Goal: Register for event/course

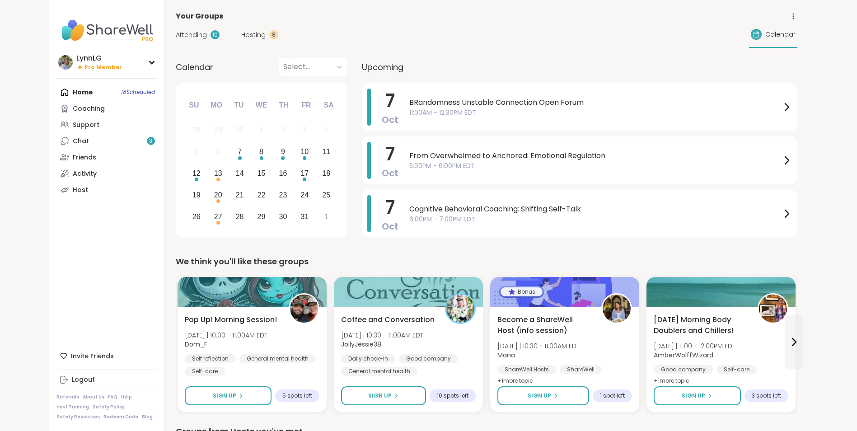
click at [129, 91] on div "Home 18 Scheduled Coaching Support Chat 3 Friends Activity Host" at bounding box center [106, 141] width 101 height 114
click at [129, 93] on div "Home 18 Scheduled Coaching Support Chat 3 Friends Activity Host" at bounding box center [106, 141] width 101 height 114
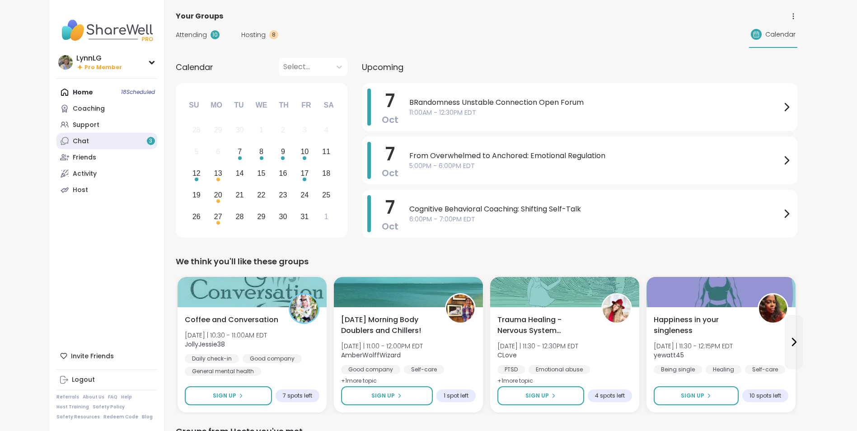
click at [94, 141] on link "Chat 3" at bounding box center [106, 141] width 101 height 16
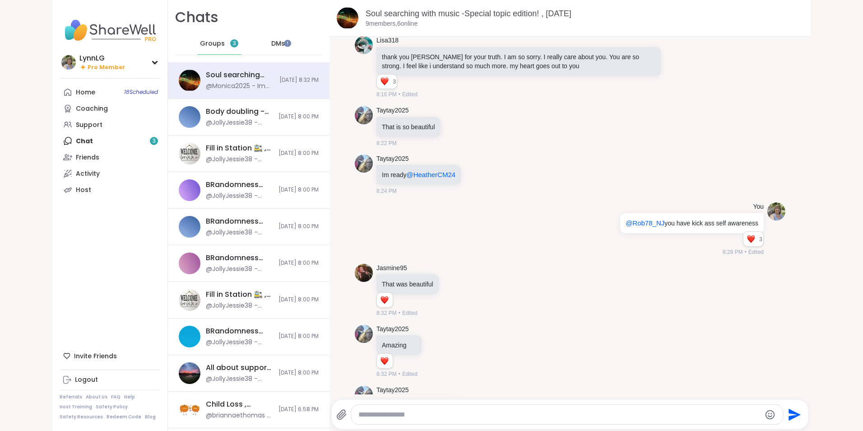
scroll to position [6866, 0]
click at [207, 43] on span "Groups" at bounding box center [212, 43] width 25 height 9
click at [80, 140] on div "Home 18 Scheduled Coaching Support Chat 3 Friends Activity Host" at bounding box center [110, 141] width 101 height 114
click at [86, 141] on div "Home 18 Scheduled Coaching Support Chat 3 Friends Activity Host" at bounding box center [110, 141] width 101 height 114
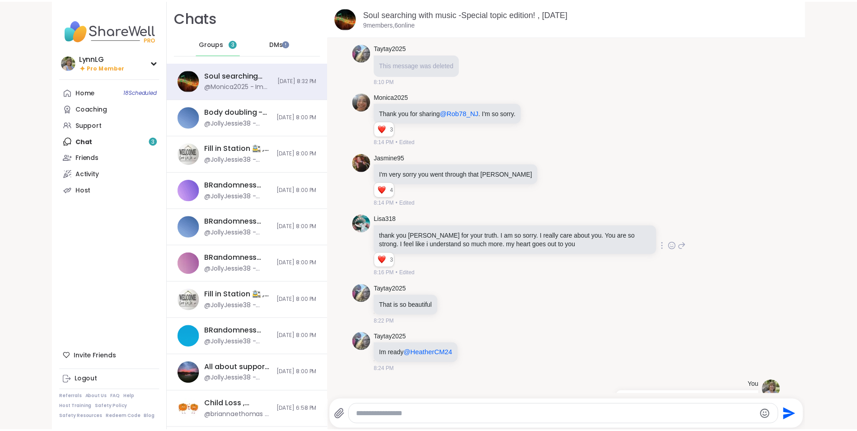
scroll to position [6686, 0]
click at [82, 140] on div "Home 18 Scheduled Coaching Support Chat 3 Friends Activity Host" at bounding box center [110, 141] width 101 height 114
click at [207, 42] on span "Groups" at bounding box center [212, 43] width 25 height 9
click at [233, 43] on span "3" at bounding box center [234, 44] width 3 height 8
click at [211, 44] on span "Groups" at bounding box center [212, 43] width 25 height 9
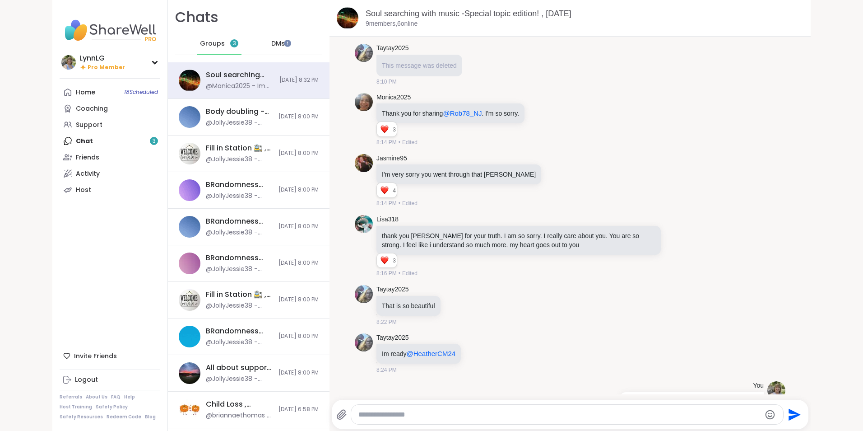
click at [86, 141] on div "Home 18 Scheduled Coaching Support Chat 3 Friends Activity Host" at bounding box center [110, 141] width 101 height 114
click at [126, 91] on span "18 Scheduled" at bounding box center [141, 92] width 34 height 7
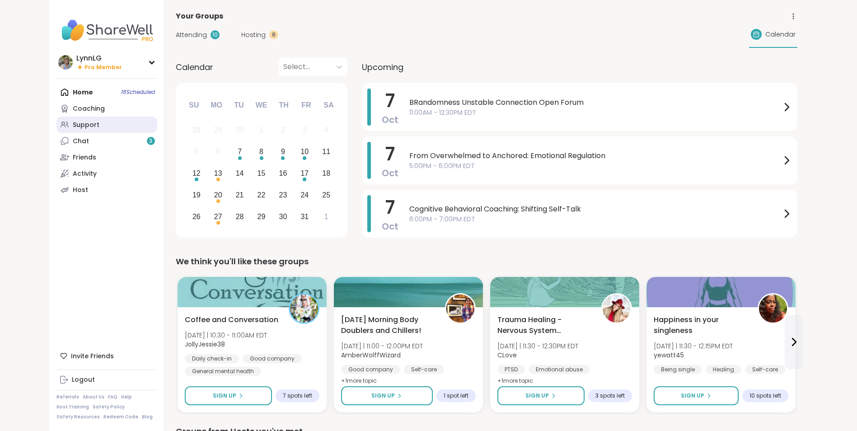
click at [98, 126] on div "Support" at bounding box center [86, 125] width 27 height 9
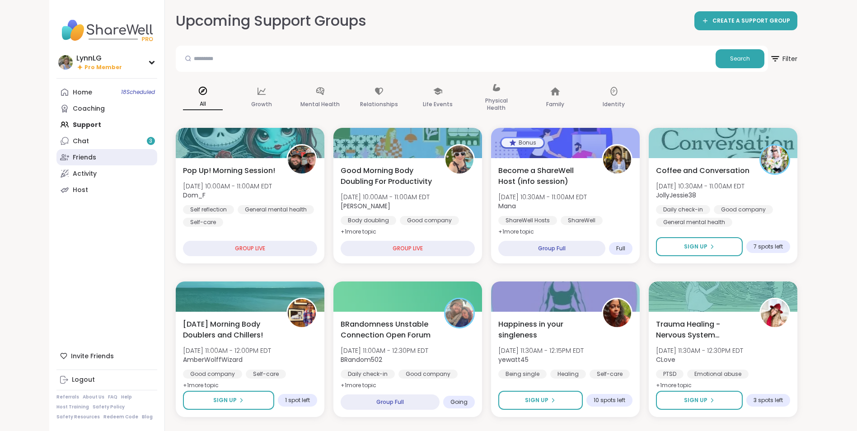
click at [84, 157] on div "Friends" at bounding box center [84, 157] width 23 height 9
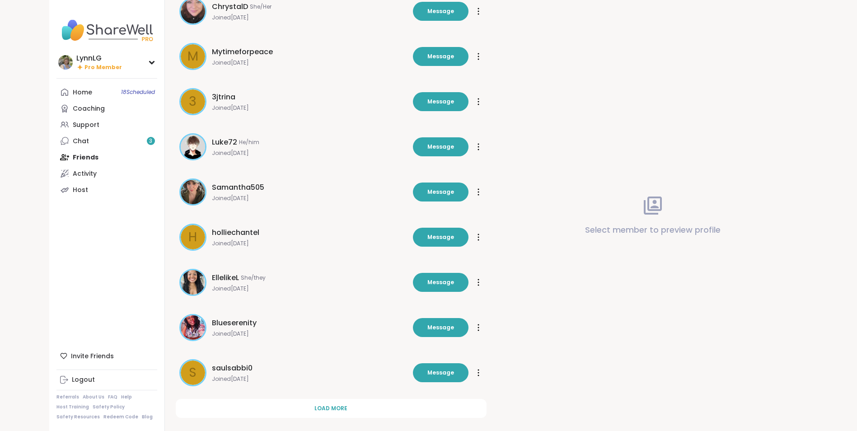
scroll to position [149, 0]
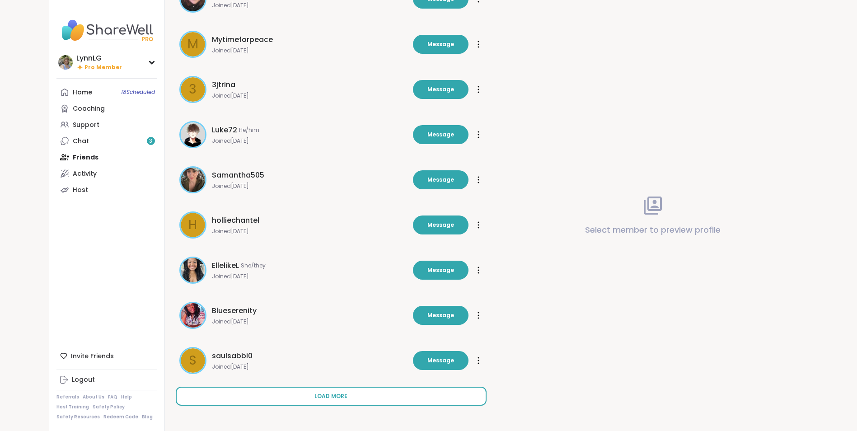
click at [323, 397] on span "Load more" at bounding box center [330, 396] width 33 height 8
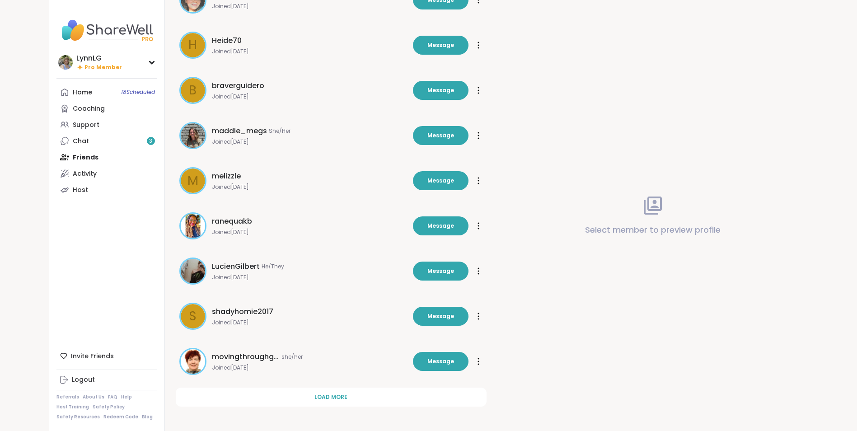
scroll to position [601, 0]
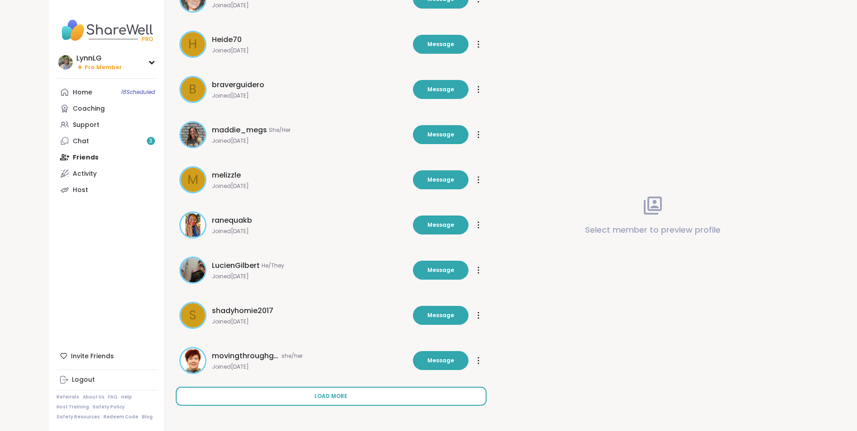
click at [328, 396] on span "Load more" at bounding box center [330, 396] width 33 height 8
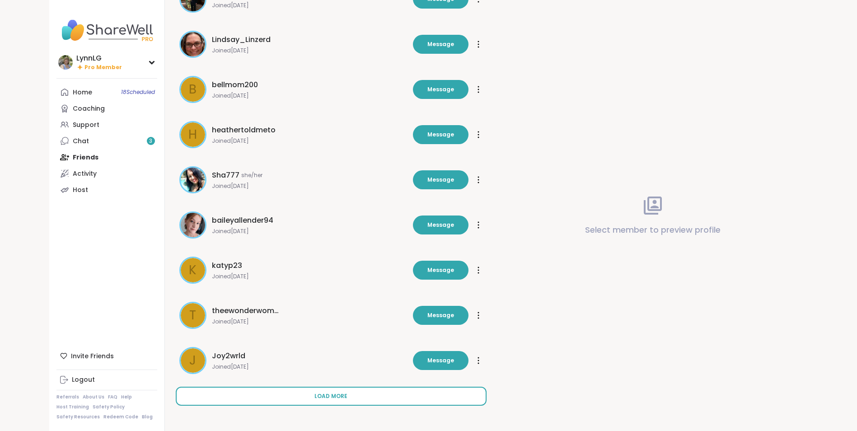
click at [316, 399] on span "Load more" at bounding box center [330, 396] width 33 height 8
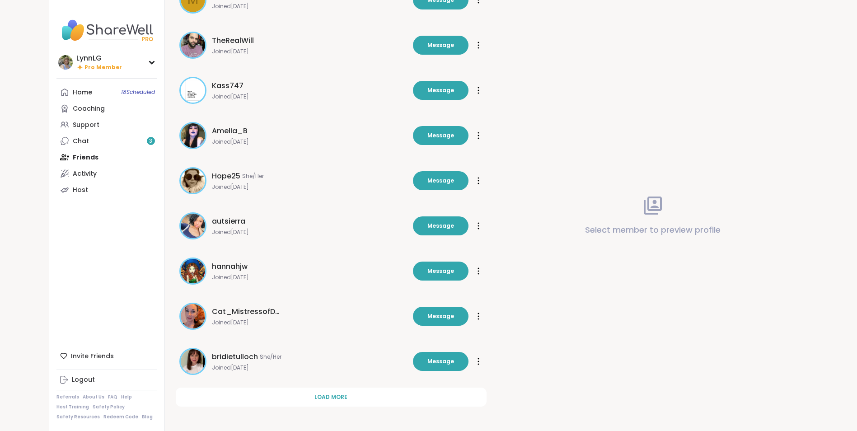
scroll to position [1504, 0]
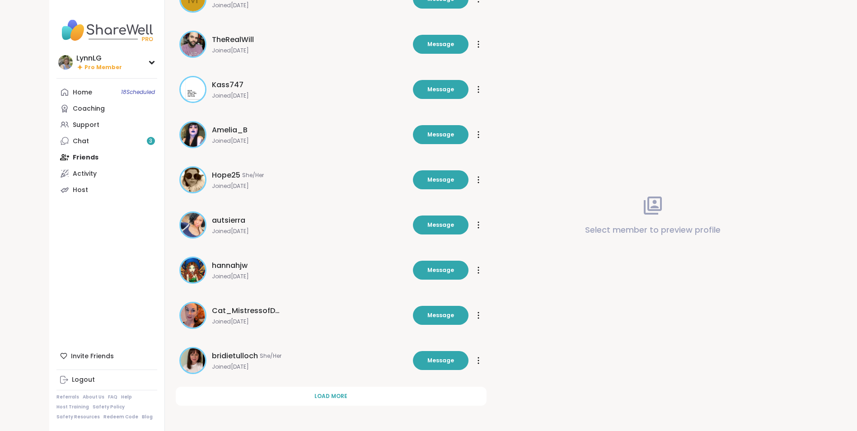
click at [317, 396] on span "Load more" at bounding box center [330, 396] width 33 height 8
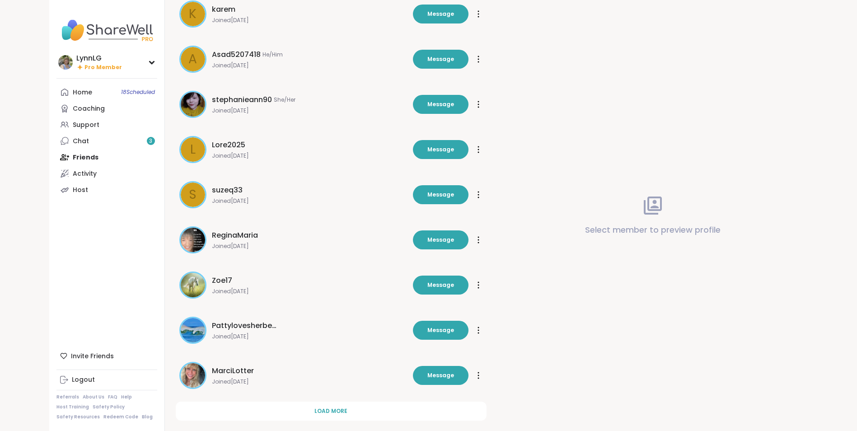
scroll to position [1956, 0]
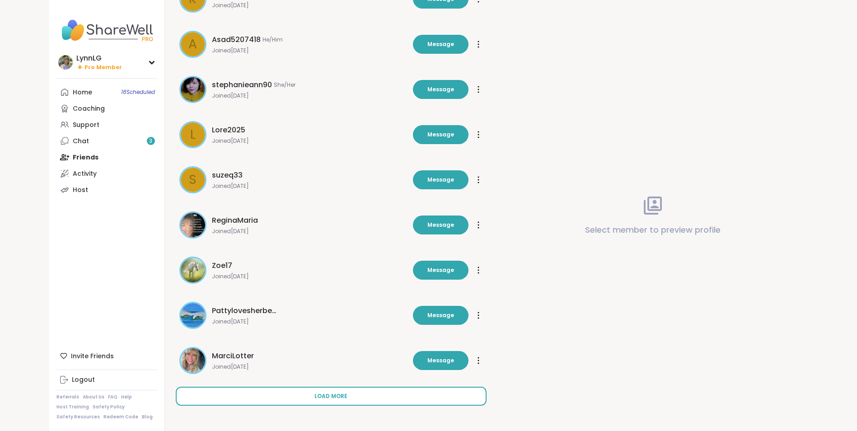
click at [312, 397] on button "Load more" at bounding box center [331, 396] width 311 height 19
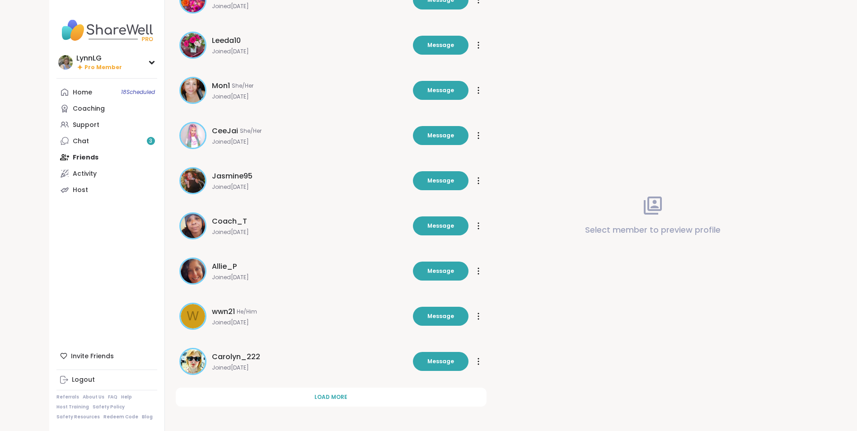
scroll to position [2408, 0]
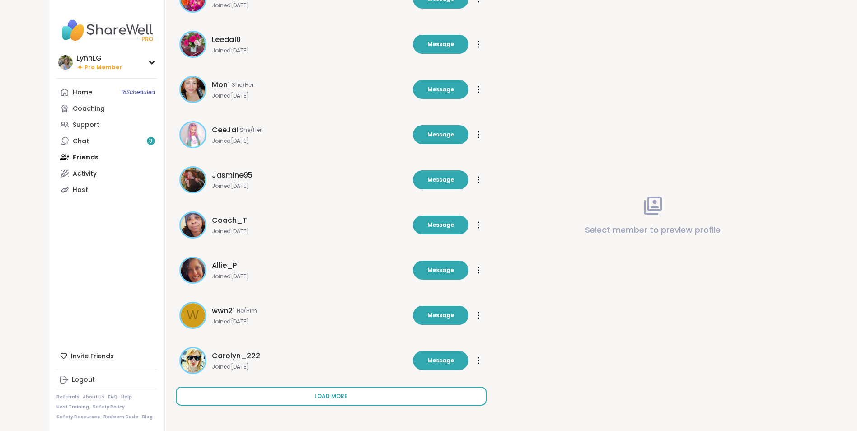
click at [308, 398] on button "Load more" at bounding box center [331, 396] width 311 height 19
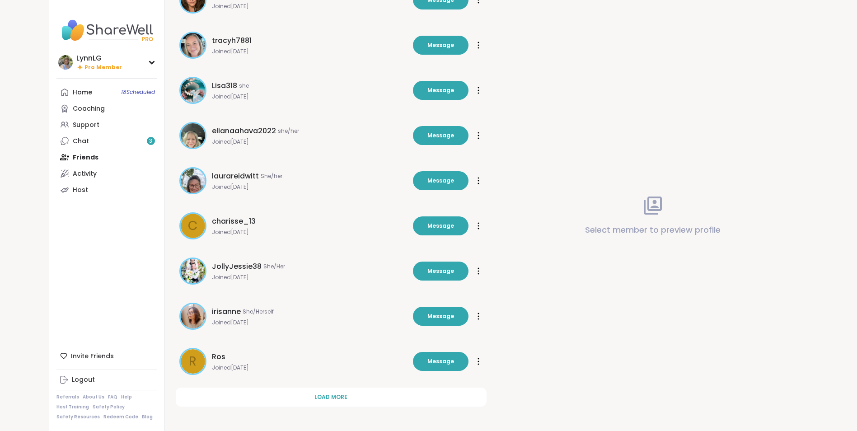
scroll to position [2859, 0]
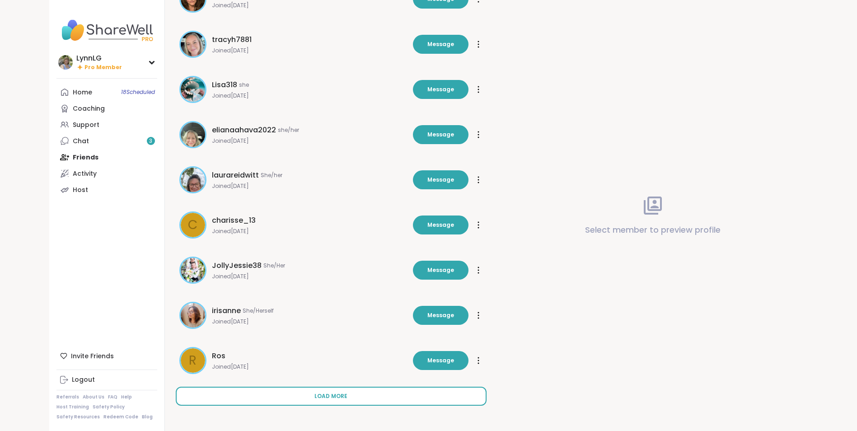
click at [314, 397] on button "Load more" at bounding box center [331, 396] width 311 height 19
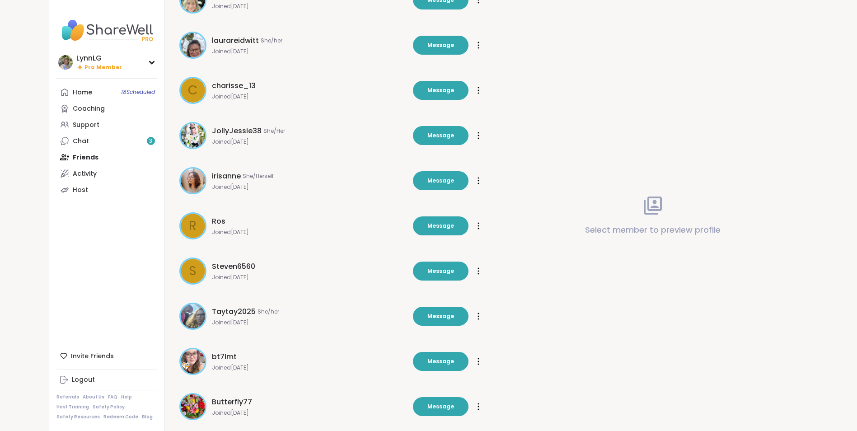
click at [230, 269] on span "Steven6560" at bounding box center [233, 266] width 43 height 11
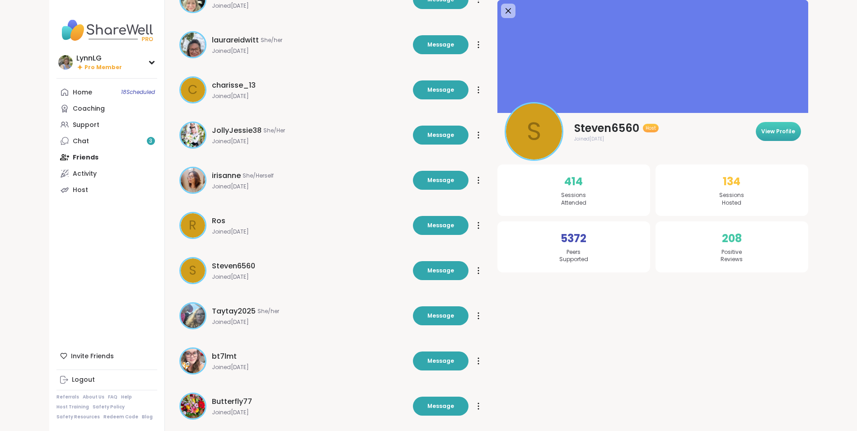
click at [774, 129] on span "View Profile" at bounding box center [778, 131] width 34 height 8
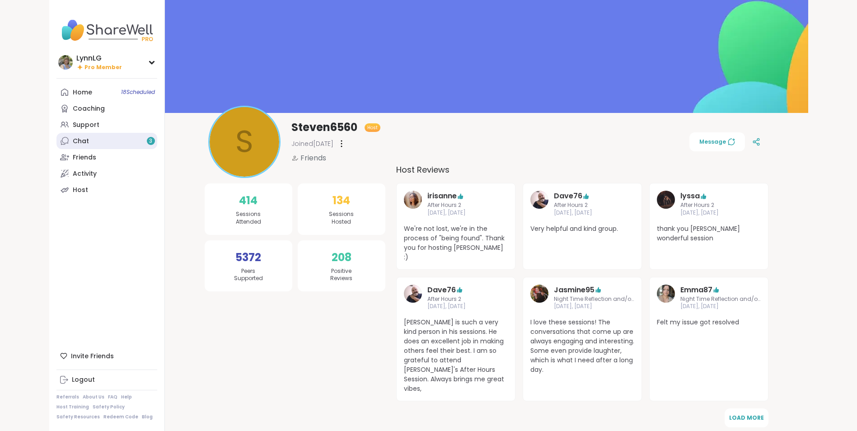
click at [81, 141] on div "Chat 3" at bounding box center [81, 141] width 16 height 9
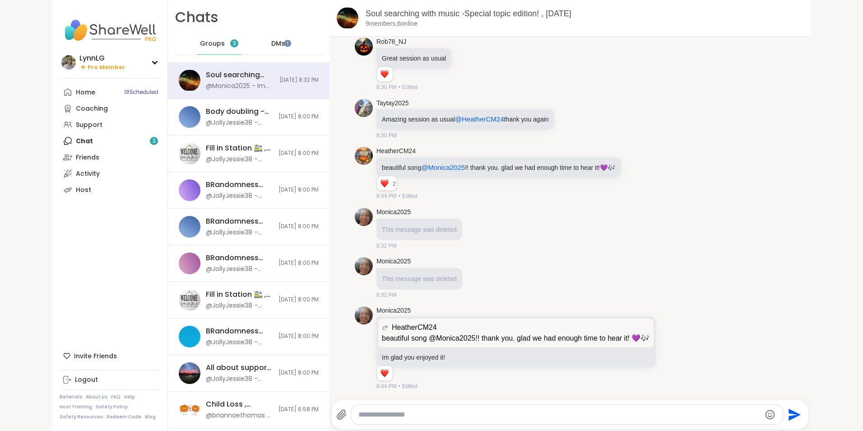
click at [210, 41] on span "Groups" at bounding box center [212, 43] width 25 height 9
click at [205, 46] on span "Groups" at bounding box center [212, 43] width 25 height 9
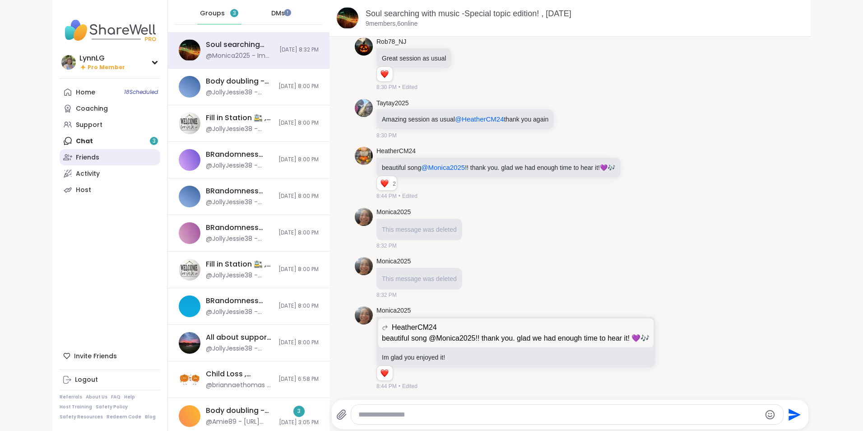
scroll to position [31, 0]
click at [98, 138] on div "Home 18 Scheduled Coaching Support Chat 3 Friends Activity Host" at bounding box center [110, 141] width 101 height 114
click at [86, 140] on div "Home 18 Scheduled Coaching Support Chat 3 Friends Activity Host" at bounding box center [110, 141] width 101 height 114
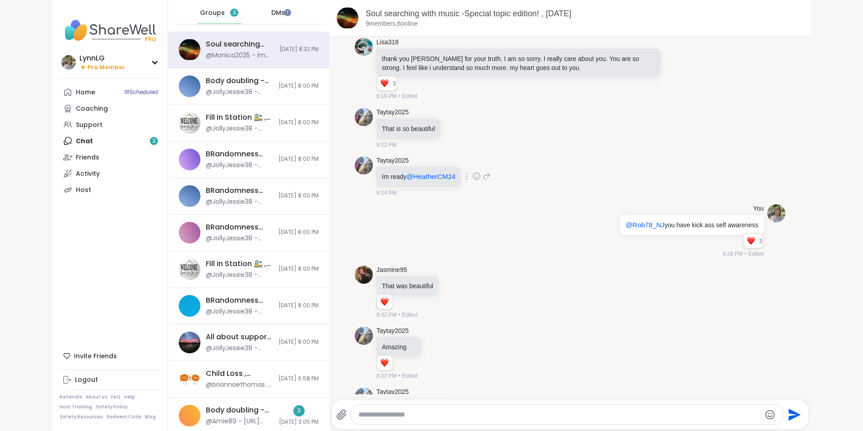
scroll to position [6862, 0]
click at [208, 13] on span "Groups" at bounding box center [212, 13] width 25 height 9
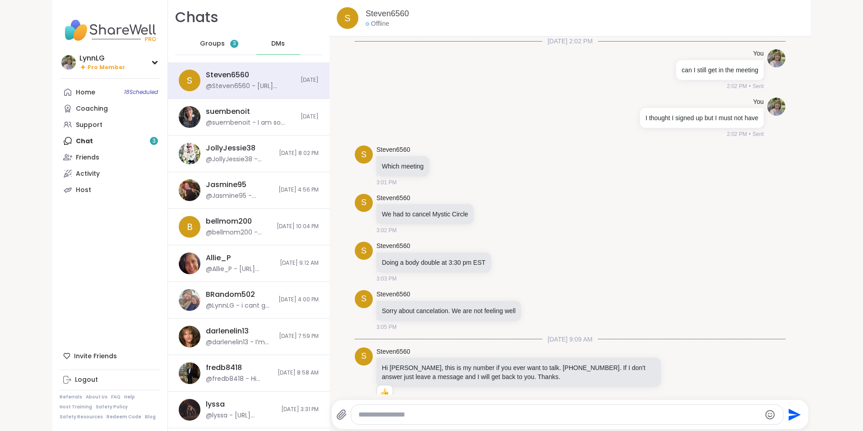
scroll to position [1471, 0]
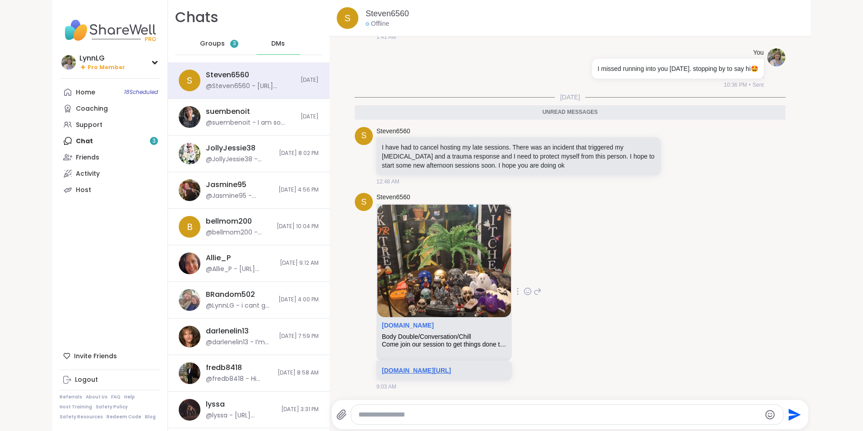
click at [451, 371] on link "sharewellnow.com/session/aa991062-b9e1-4a4f-892b-b6f6242f4761" at bounding box center [416, 370] width 69 height 7
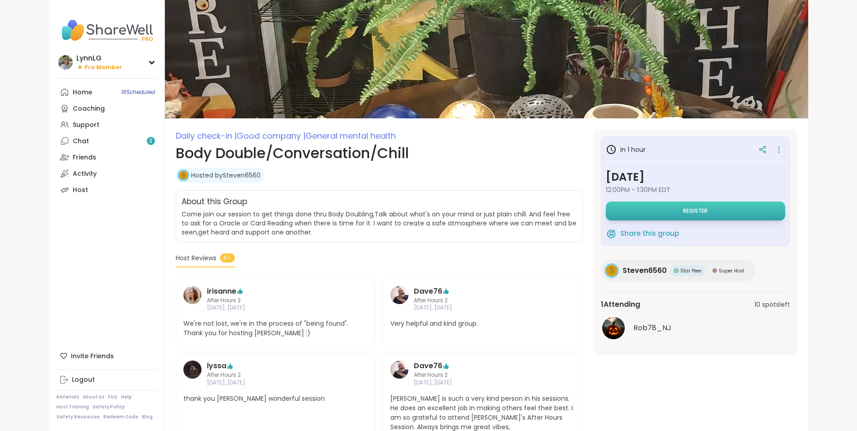
click at [684, 209] on span "Register" at bounding box center [695, 210] width 24 height 7
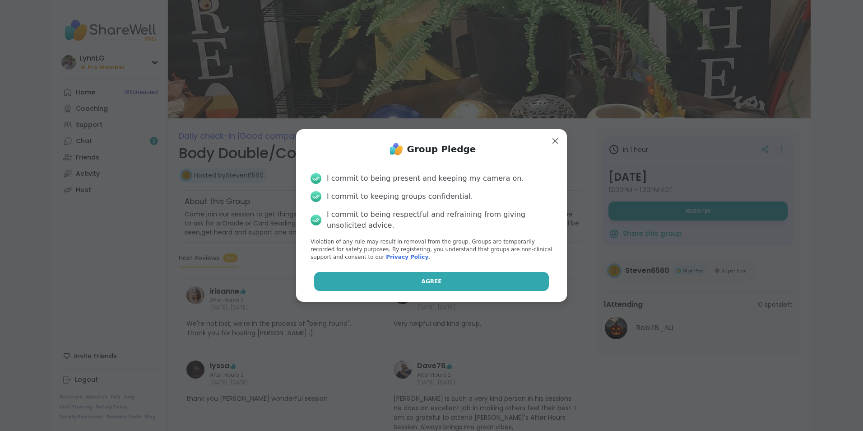
click at [419, 286] on button "Agree" at bounding box center [431, 281] width 235 height 19
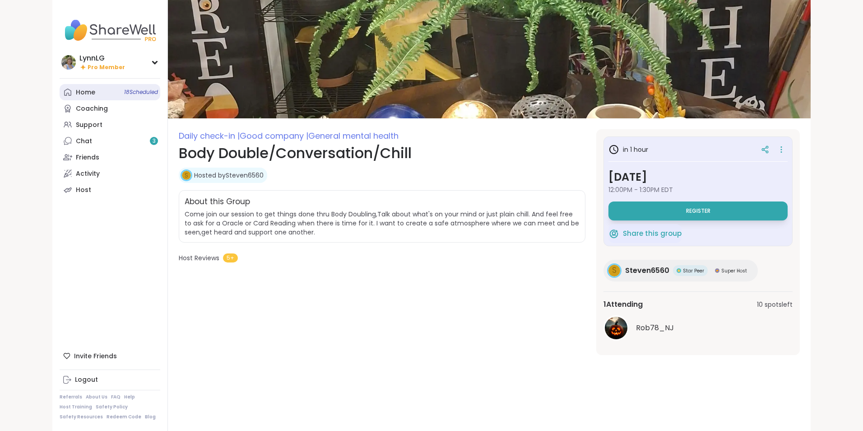
click at [127, 93] on span "18 Scheduled" at bounding box center [141, 92] width 34 height 7
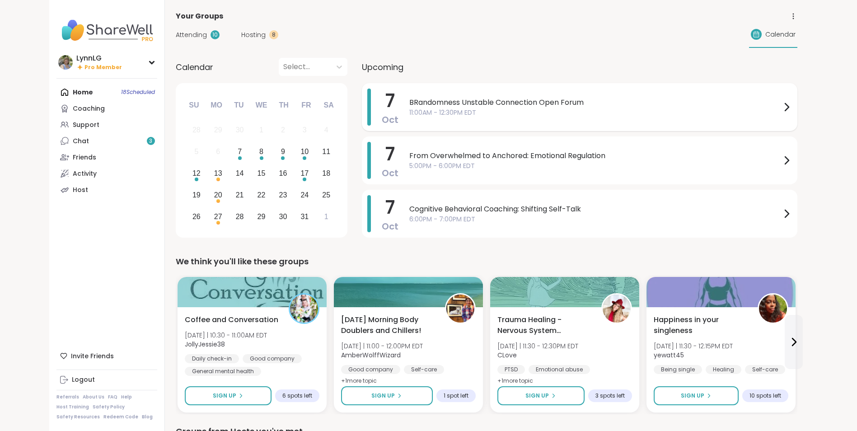
click at [618, 115] on span "11:00AM - 12:30PM EDT" at bounding box center [595, 112] width 372 height 9
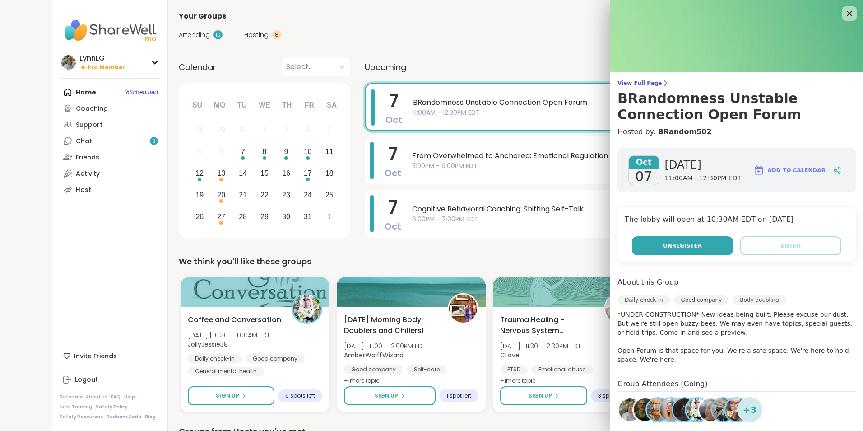
click at [681, 245] on span "Unregister" at bounding box center [682, 246] width 39 height 8
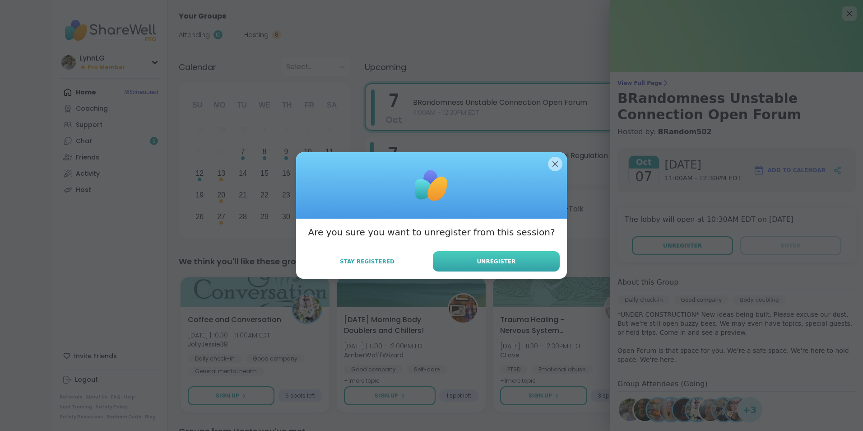
click at [498, 258] on span "Unregister" at bounding box center [496, 261] width 39 height 8
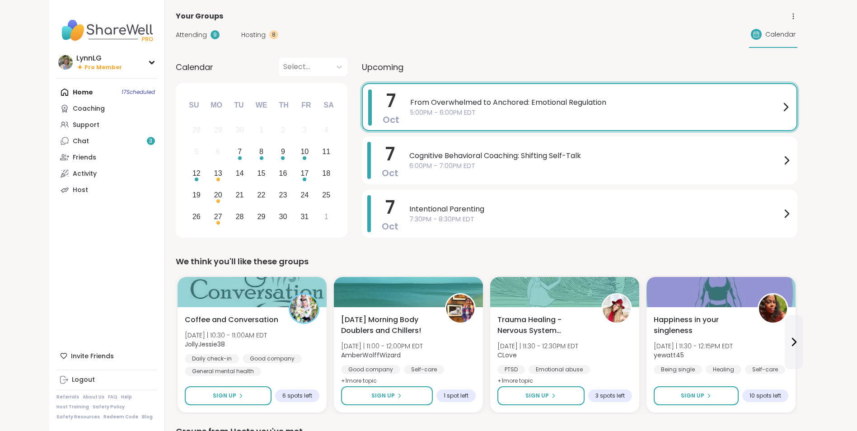
click at [642, 106] on span "From Overwhelmed to Anchored: Emotional Regulation" at bounding box center [595, 102] width 370 height 11
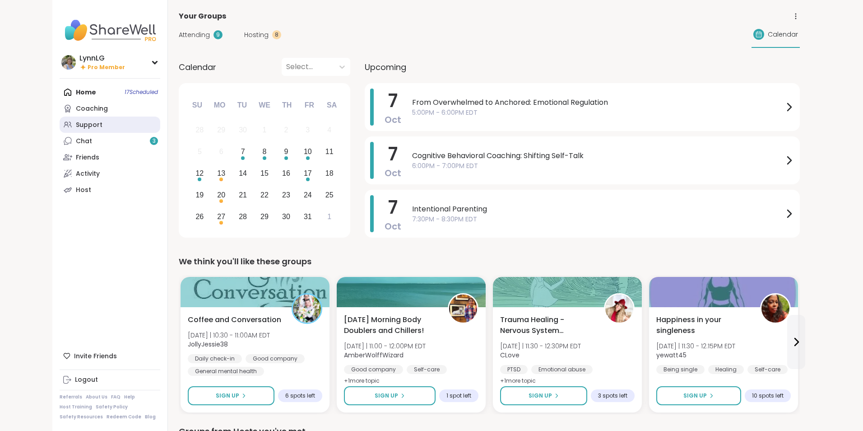
click at [96, 127] on div "Support" at bounding box center [89, 125] width 27 height 9
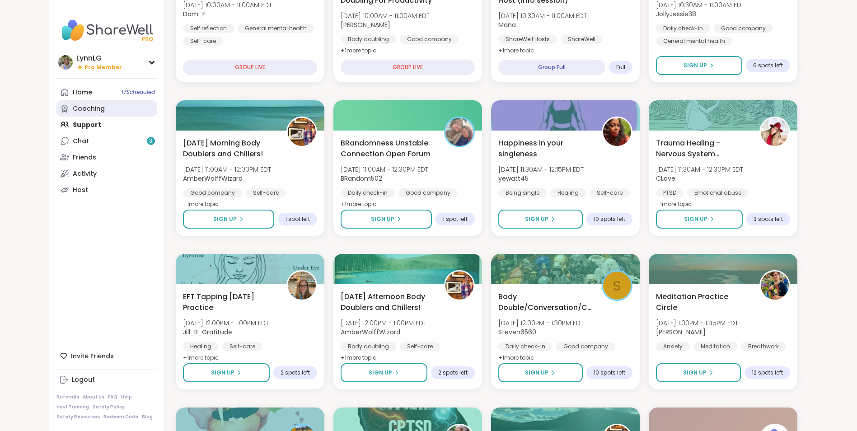
scroll to position [181, 0]
click at [93, 160] on div "Friends" at bounding box center [84, 157] width 23 height 9
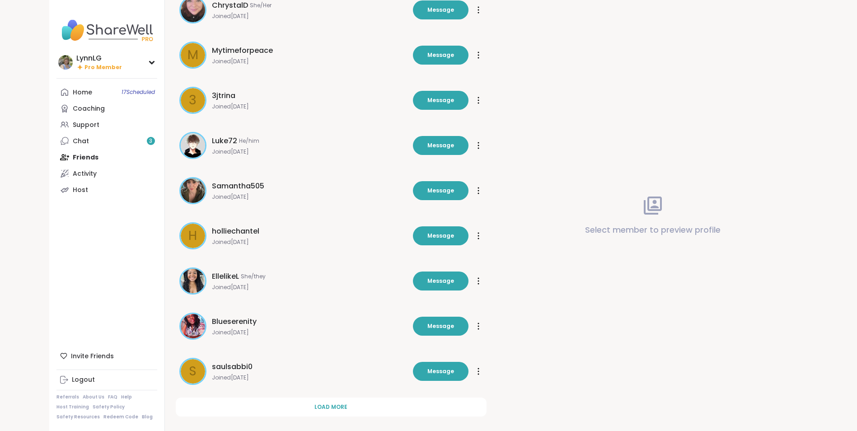
scroll to position [149, 0]
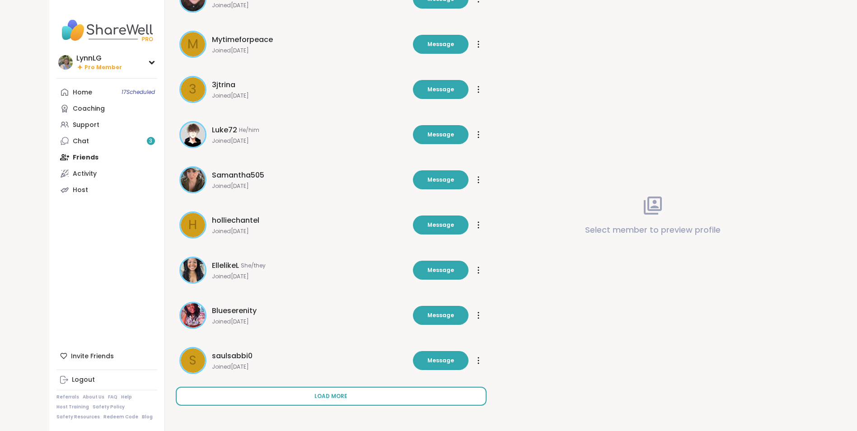
click at [321, 397] on span "Load more" at bounding box center [330, 396] width 33 height 8
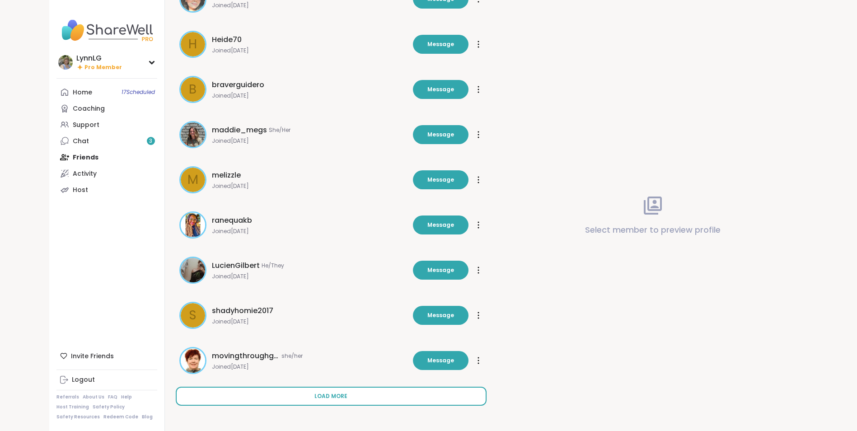
click at [332, 395] on span "Load more" at bounding box center [330, 396] width 33 height 8
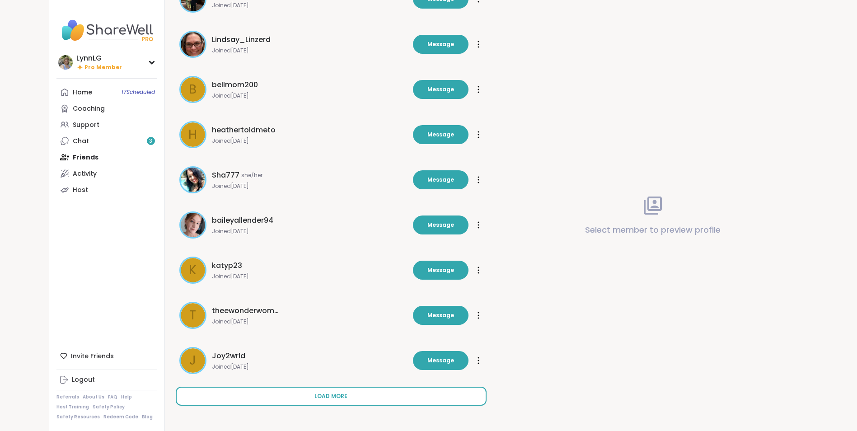
click at [332, 395] on span "Load more" at bounding box center [330, 396] width 33 height 8
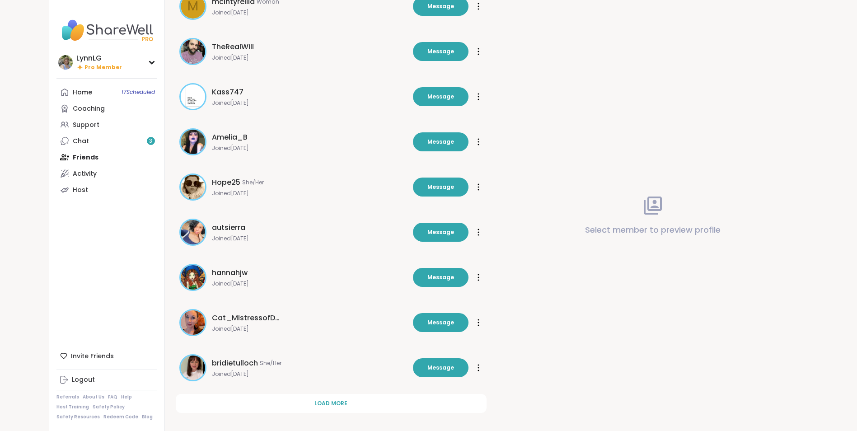
scroll to position [1504, 0]
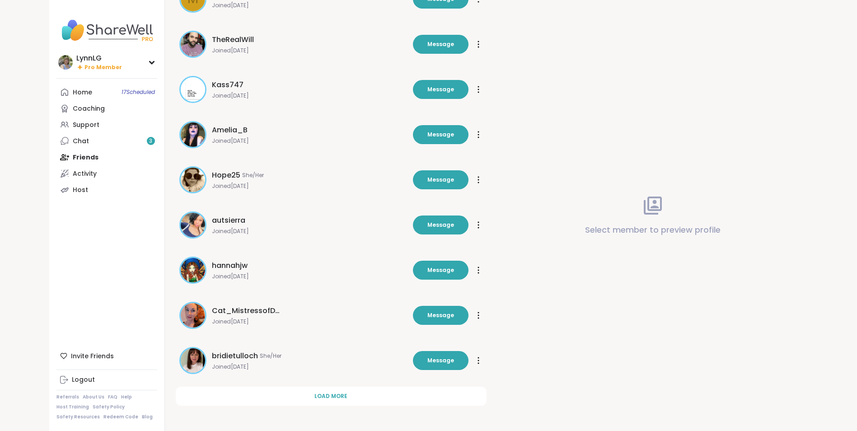
click at [332, 395] on span "Load more" at bounding box center [330, 396] width 33 height 8
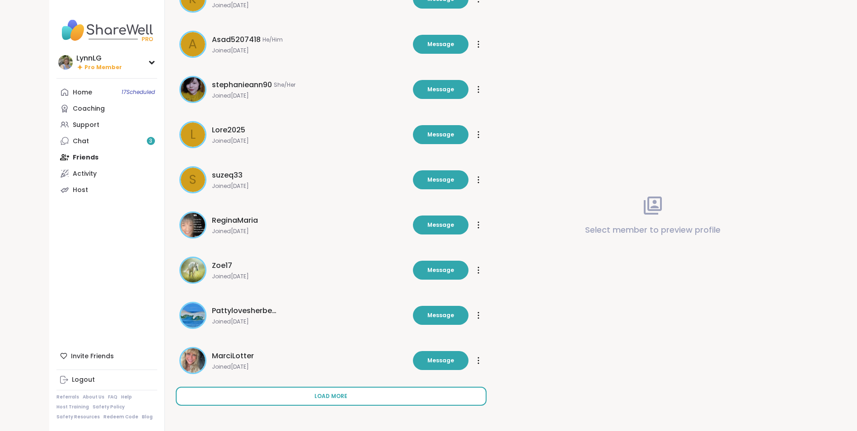
click at [332, 395] on span "Load more" at bounding box center [330, 396] width 33 height 8
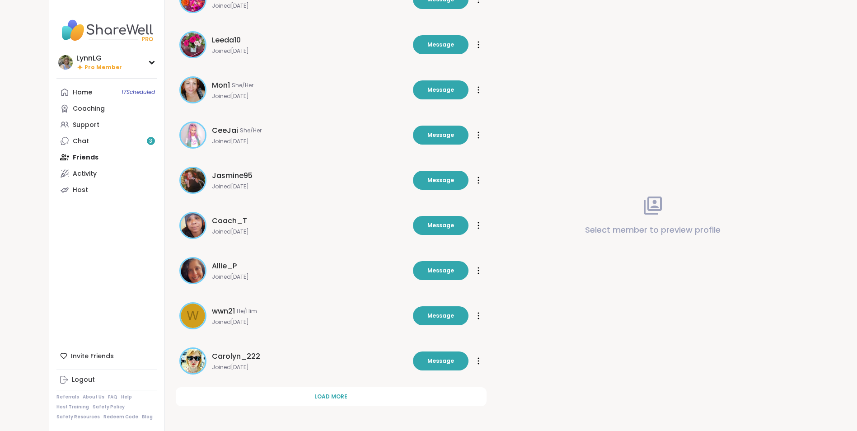
scroll to position [2408, 0]
click at [332, 395] on span "Load more" at bounding box center [330, 396] width 33 height 8
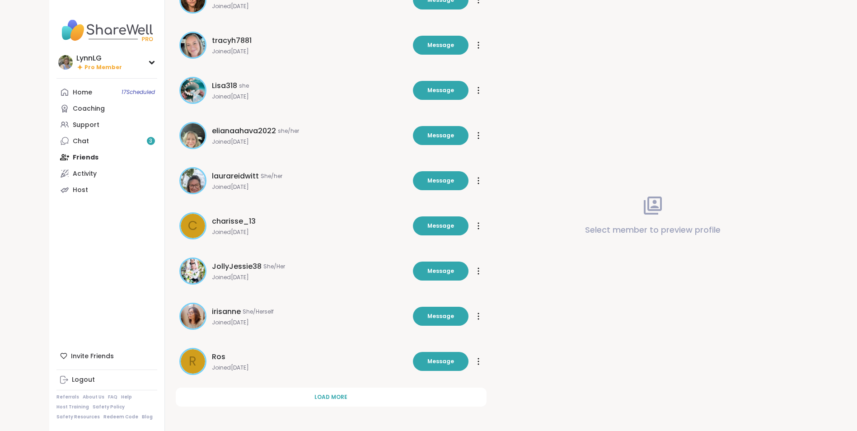
scroll to position [2859, 0]
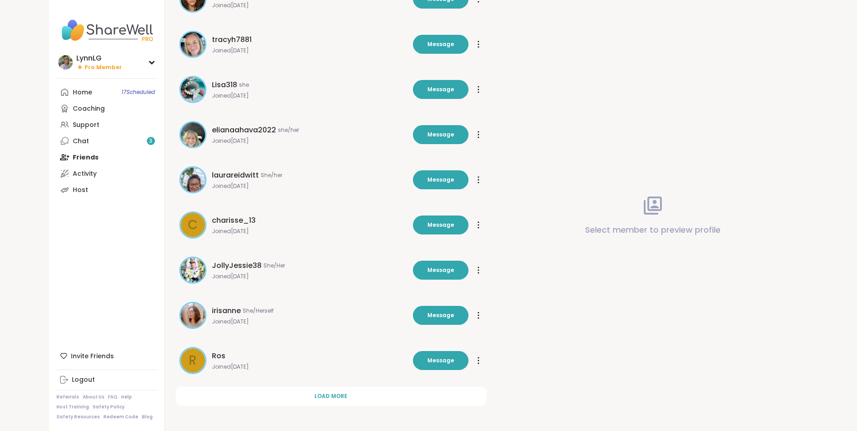
click at [332, 395] on span "Load more" at bounding box center [330, 396] width 33 height 8
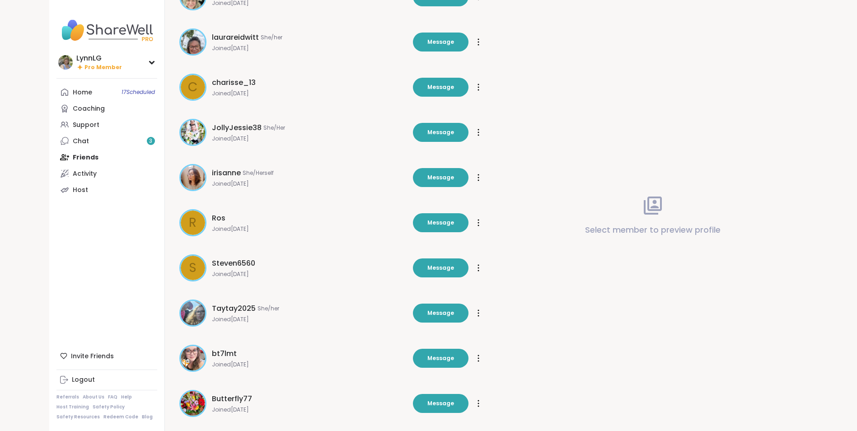
click at [241, 264] on span "Steven6560" at bounding box center [233, 263] width 43 height 11
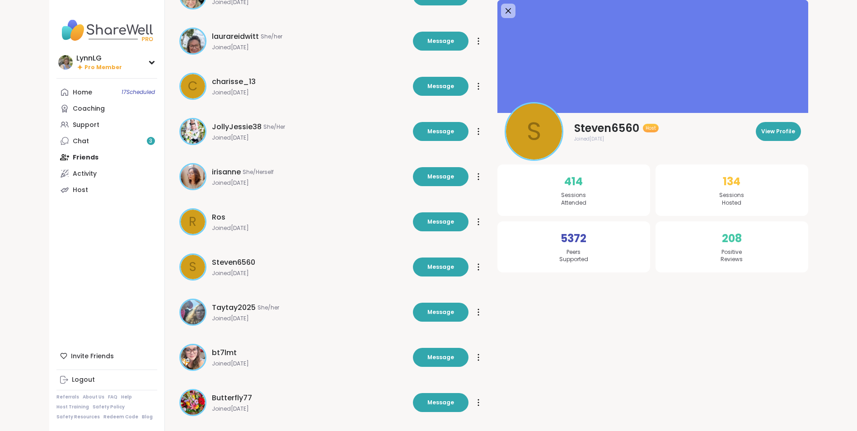
scroll to position [2998, 0]
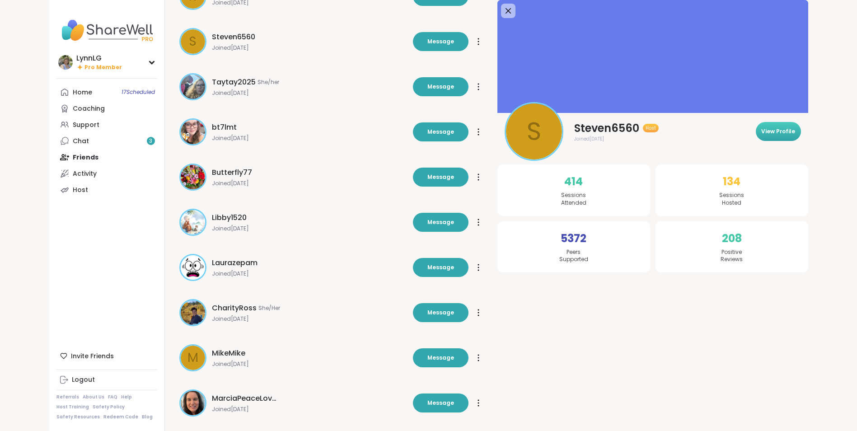
click at [768, 133] on span "View Profile" at bounding box center [778, 131] width 34 height 8
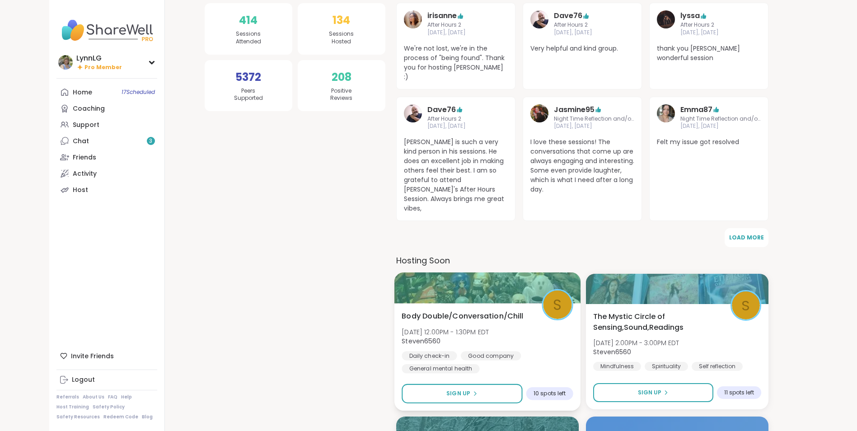
scroll to position [181, 0]
click at [459, 389] on span "Sign Up" at bounding box center [458, 393] width 24 height 8
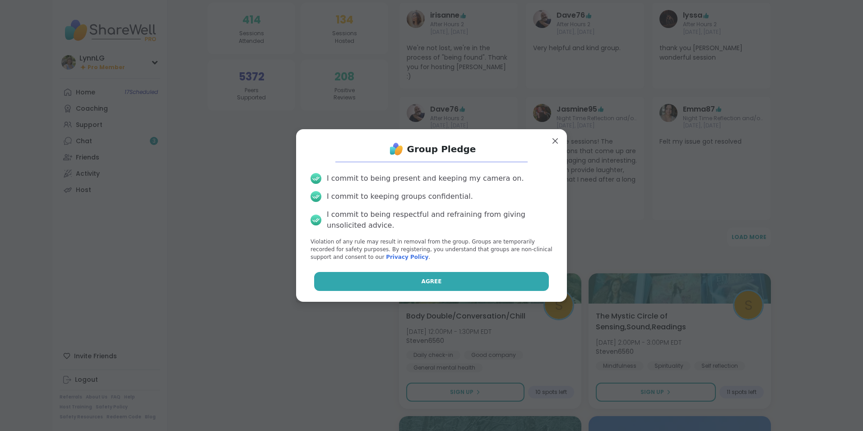
click at [424, 280] on span "Agree" at bounding box center [432, 281] width 20 height 8
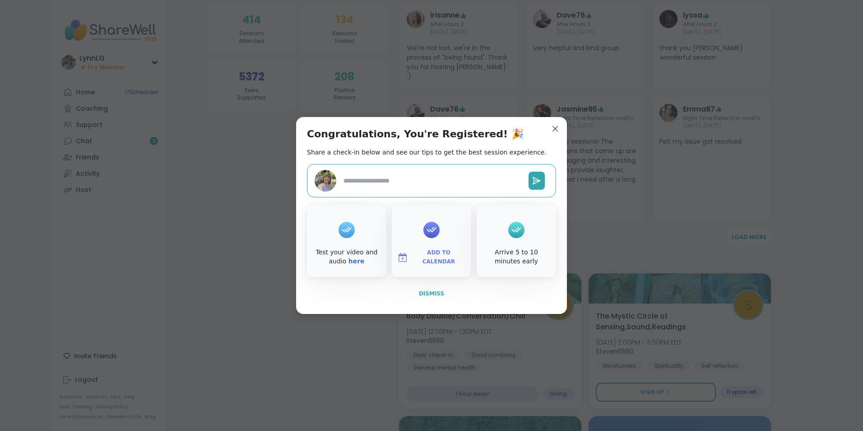
click at [422, 294] on span "Dismiss" at bounding box center [431, 293] width 25 height 6
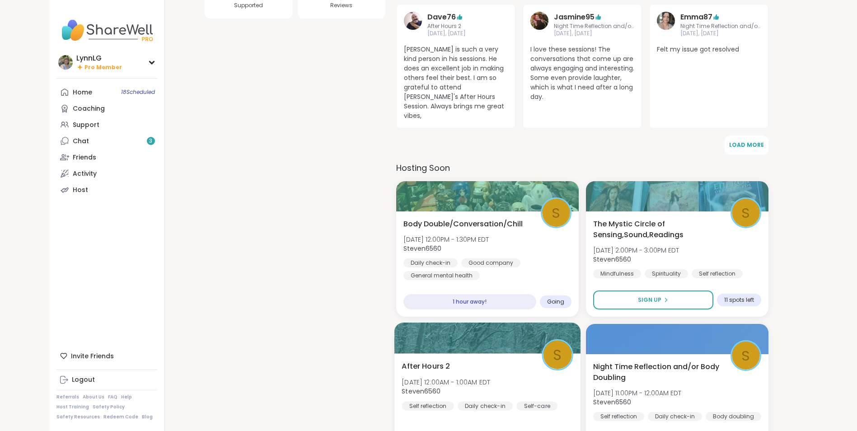
scroll to position [273, 0]
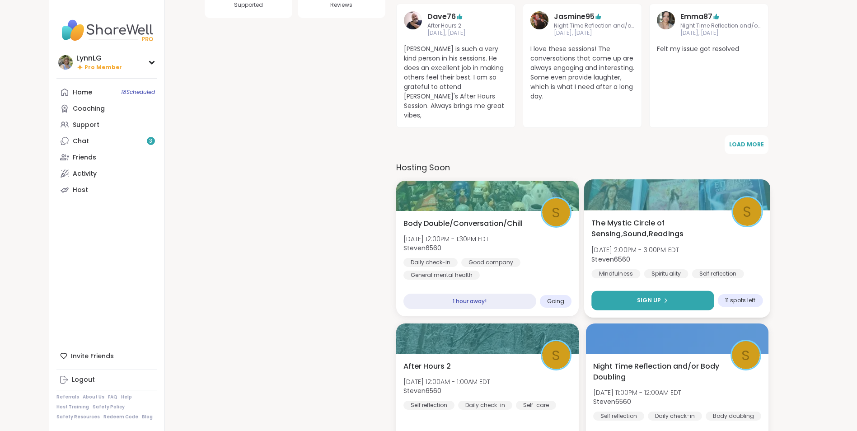
click at [631, 291] on button "Sign Up" at bounding box center [652, 300] width 122 height 19
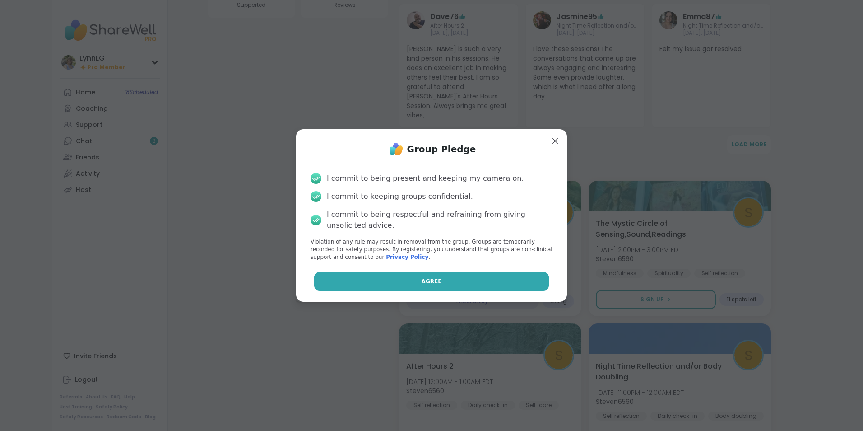
click at [427, 281] on span "Agree" at bounding box center [432, 281] width 20 height 8
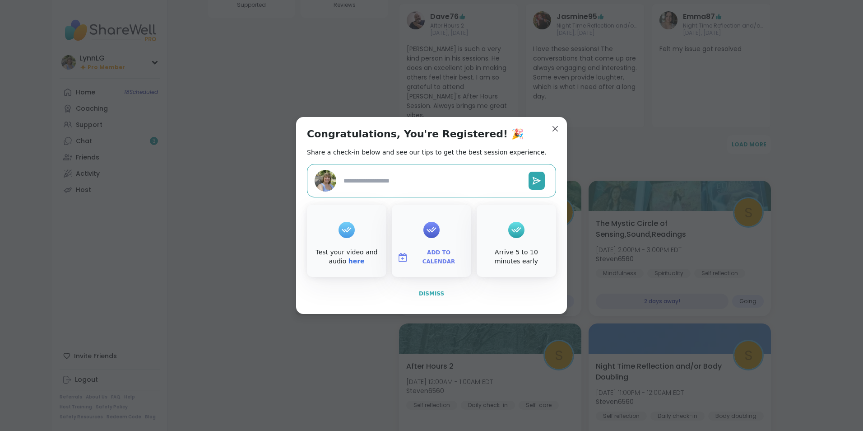
click at [429, 293] on span "Dismiss" at bounding box center [431, 293] width 25 height 6
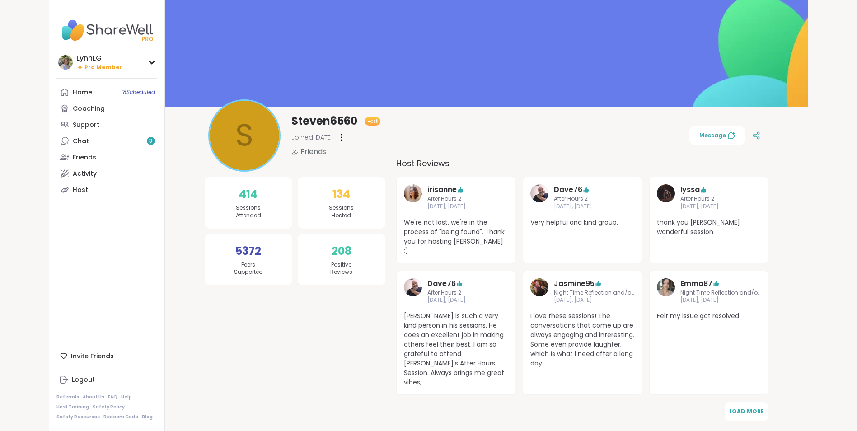
scroll to position [0, 0]
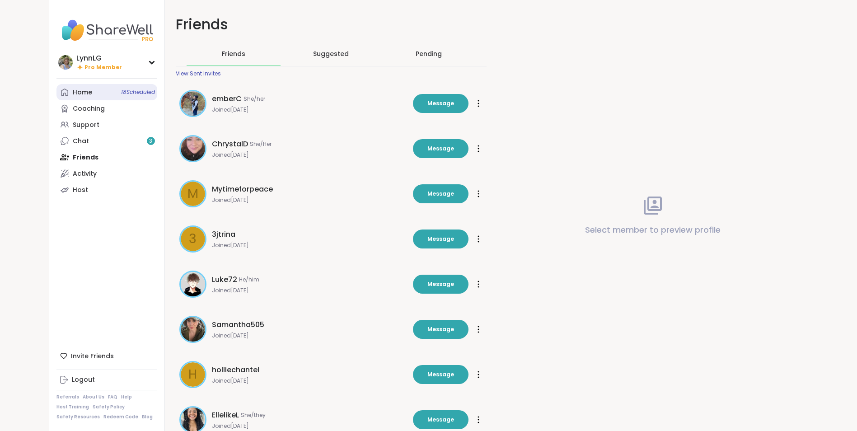
click at [121, 89] on span "18 Scheduled" at bounding box center [138, 92] width 34 height 7
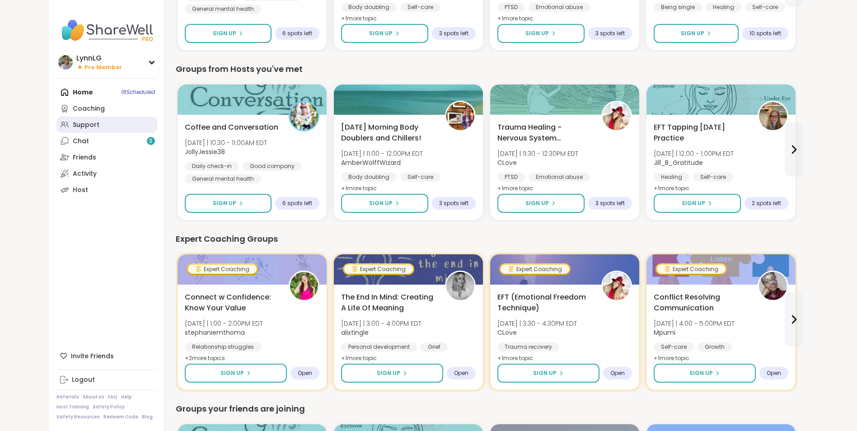
scroll to position [361, 0]
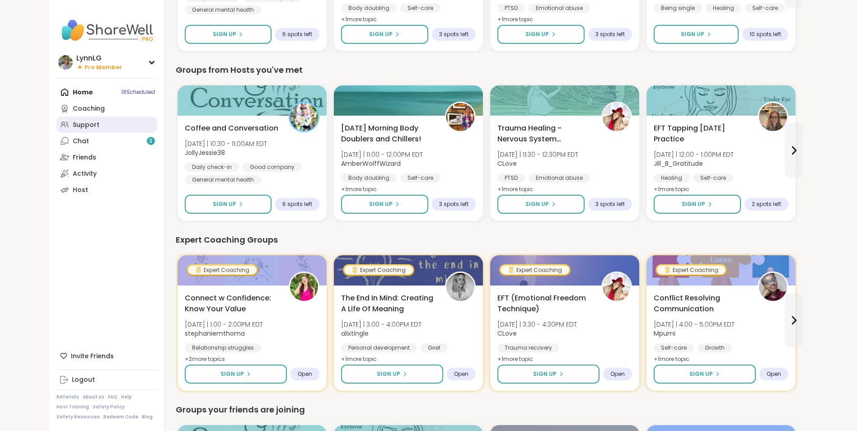
click at [88, 125] on div "Support" at bounding box center [86, 125] width 27 height 9
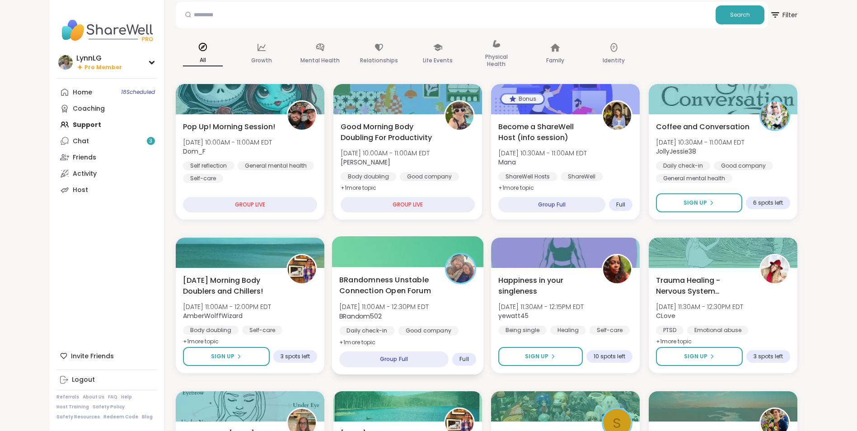
scroll to position [44, 0]
click at [448, 315] on div "BRandomness Unstable Connection Open Forum Tue, Oct 07 | 11:00AM - 12:30PM EDT …" at bounding box center [407, 311] width 137 height 74
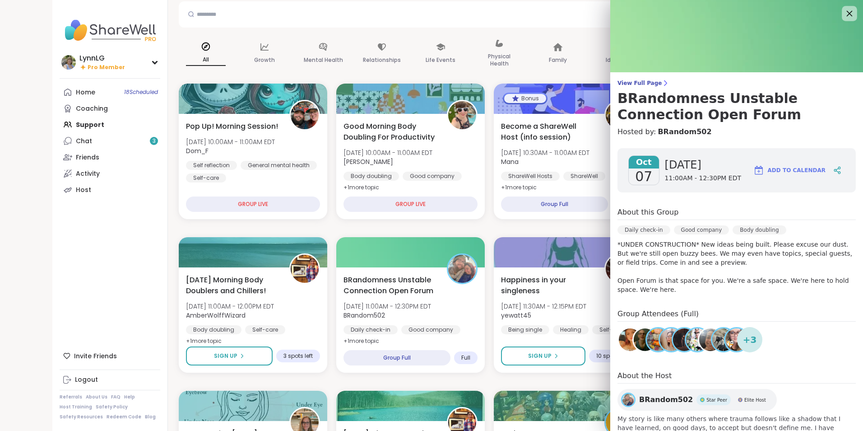
click at [844, 9] on icon at bounding box center [849, 13] width 11 height 11
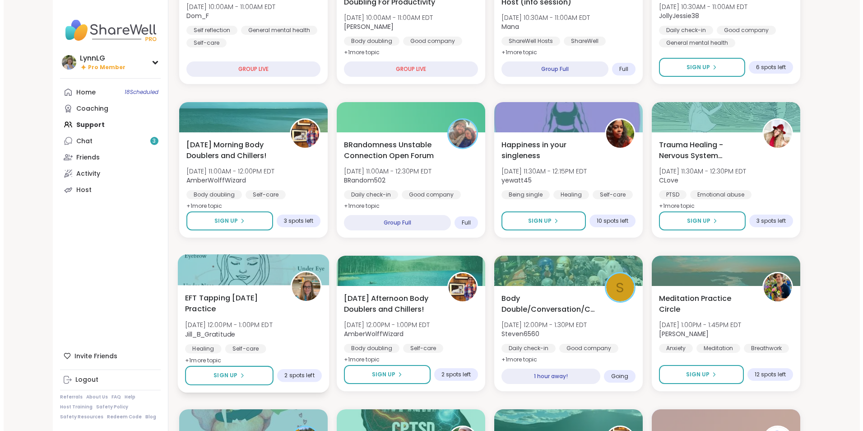
scroll to position [180, 0]
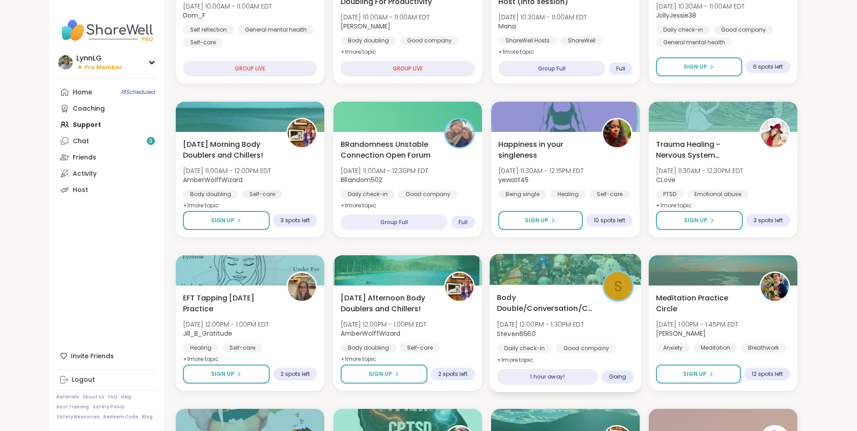
click at [616, 330] on div "Body Double/Conversation/Chill Tue, Oct 07 | 12:00PM - 1:30PM EDT Steven6560 Da…" at bounding box center [565, 329] width 137 height 74
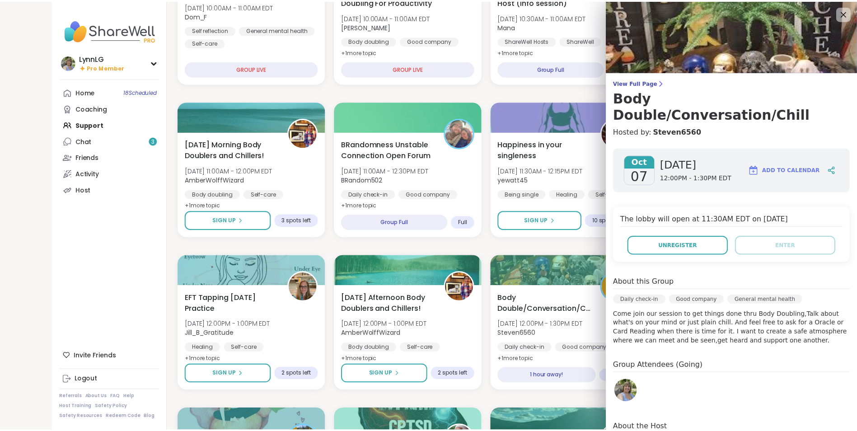
scroll to position [0, 0]
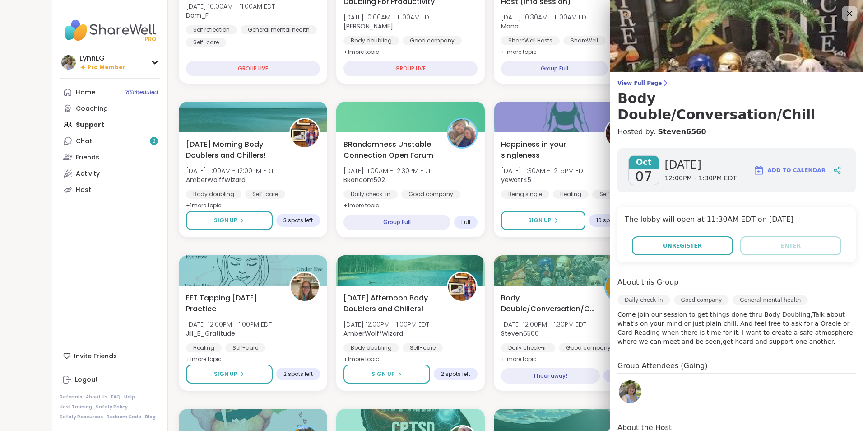
click at [847, 14] on icon at bounding box center [850, 14] width 6 height 6
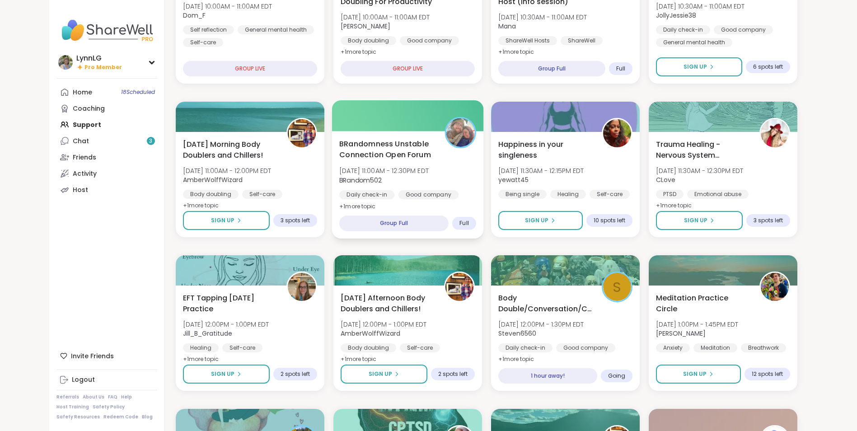
click at [459, 167] on div "BRandomness Unstable Connection Open Forum Tue, Oct 07 | 11:00AM - 12:30PM EDT …" at bounding box center [407, 175] width 137 height 74
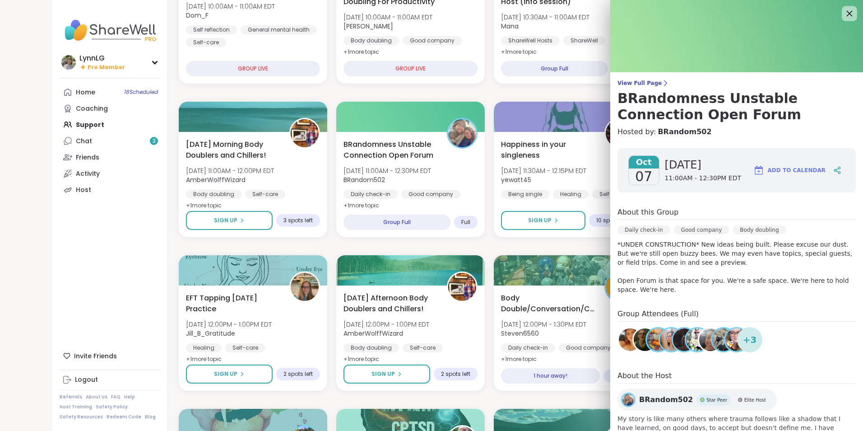
click at [844, 14] on icon at bounding box center [849, 13] width 11 height 11
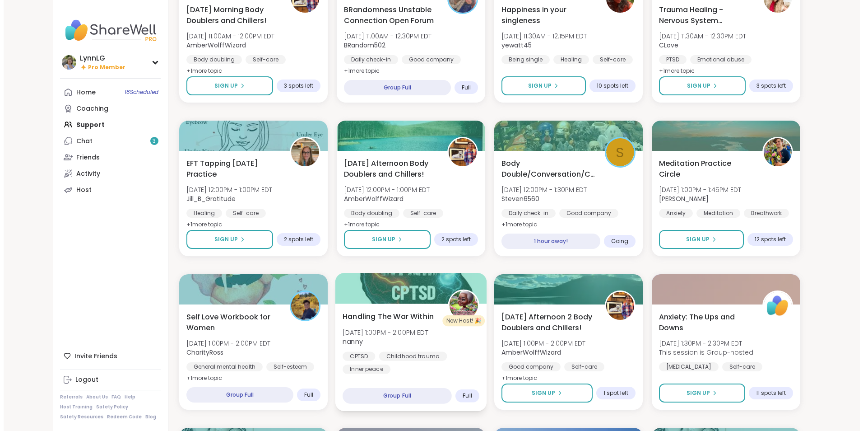
scroll to position [315, 0]
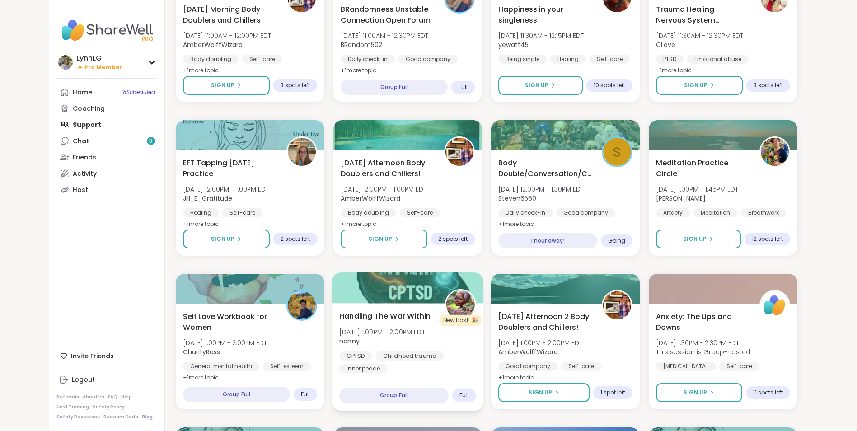
click at [453, 345] on div "Handling The War Within Tue, Oct 07 | 1:00PM - 2:00PM EDT nanny CPTSD Childhood…" at bounding box center [407, 341] width 137 height 63
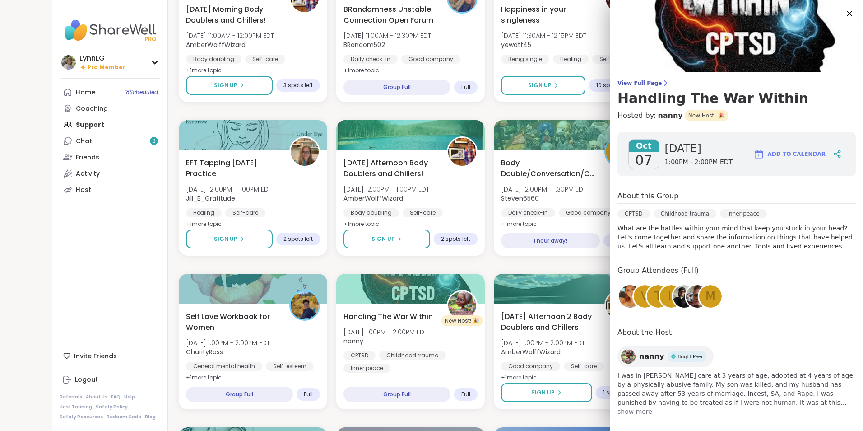
click at [639, 411] on span "show more" at bounding box center [737, 411] width 238 height 9
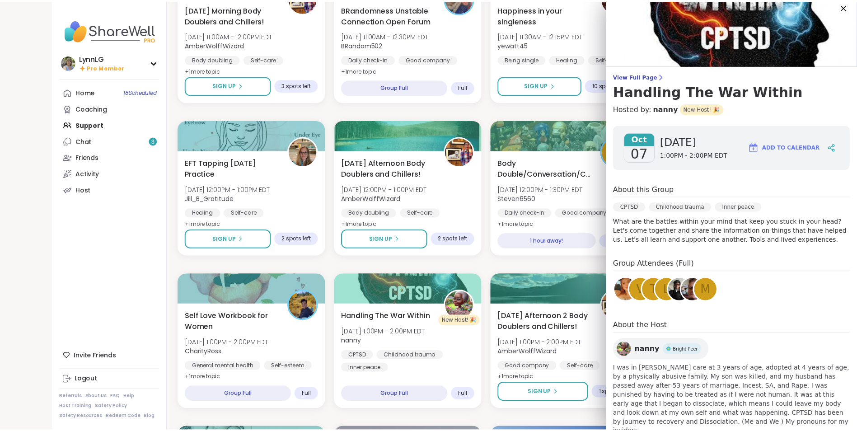
scroll to position [0, 0]
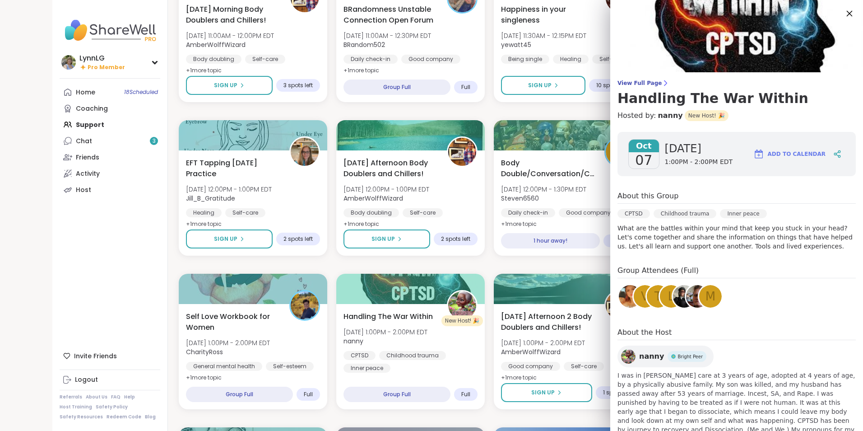
click at [844, 13] on icon at bounding box center [849, 13] width 11 height 11
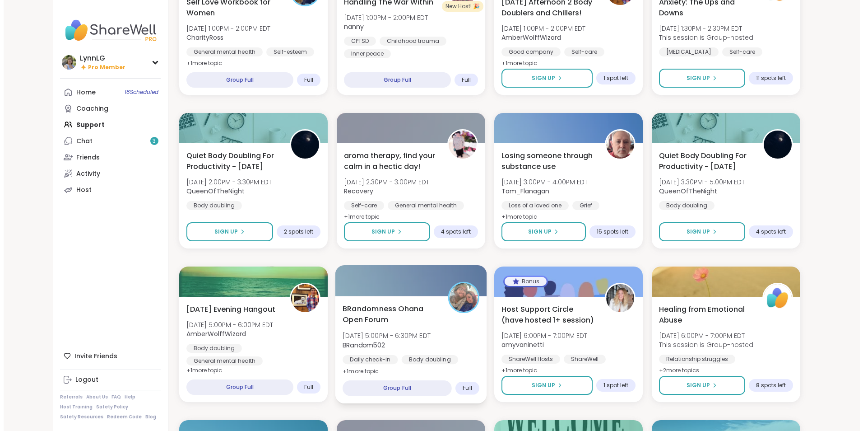
scroll to position [630, 0]
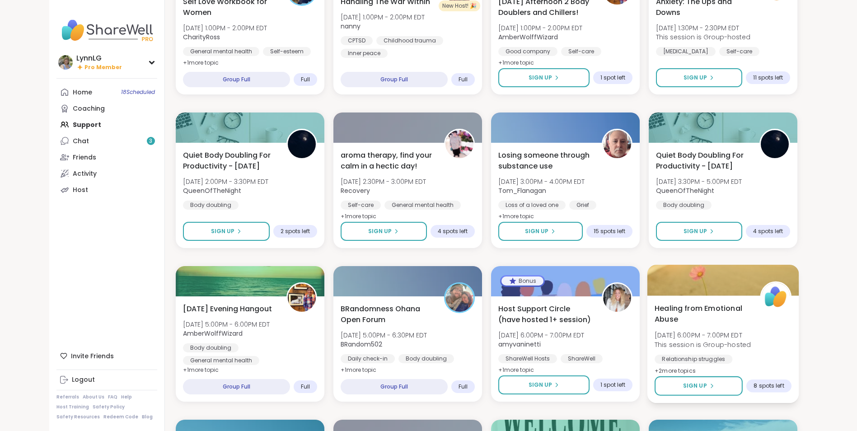
click at [767, 346] on div "Healing from Emotional Abuse Tue, Oct 07 | 6:00PM - 7:00PM EDT This session is …" at bounding box center [722, 340] width 137 height 74
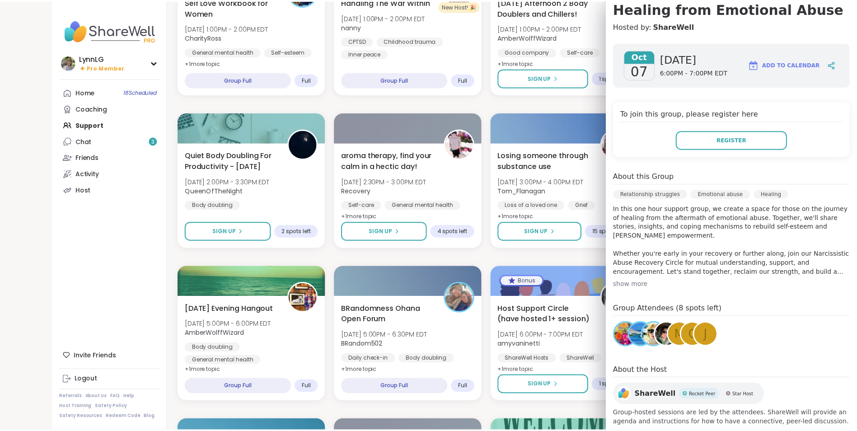
scroll to position [90, 0]
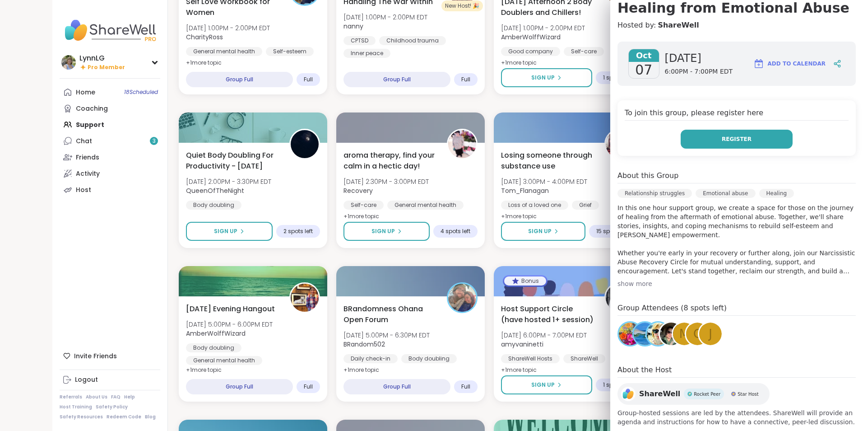
click at [722, 135] on span "Register" at bounding box center [737, 139] width 30 height 8
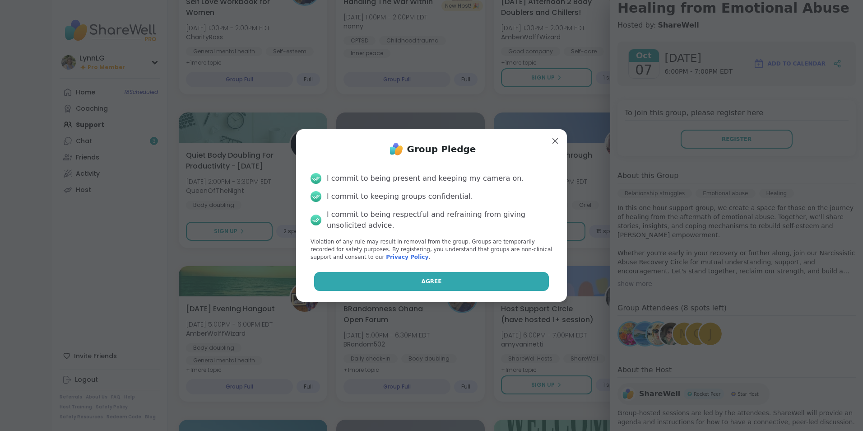
click at [438, 275] on button "Agree" at bounding box center [431, 281] width 235 height 19
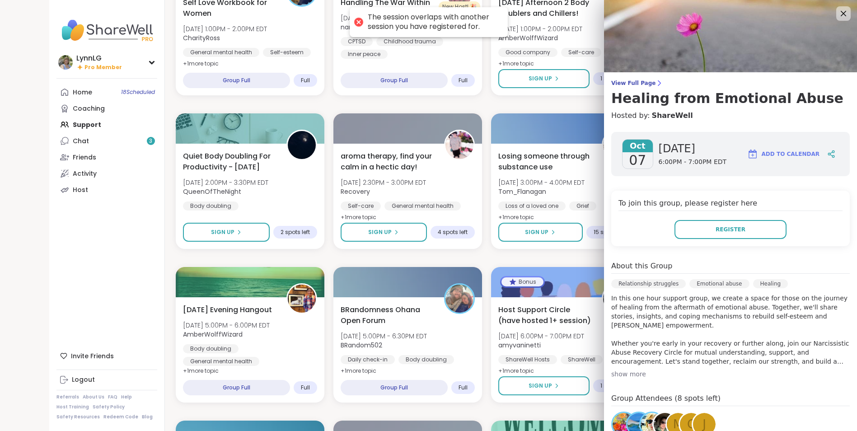
scroll to position [628, 0]
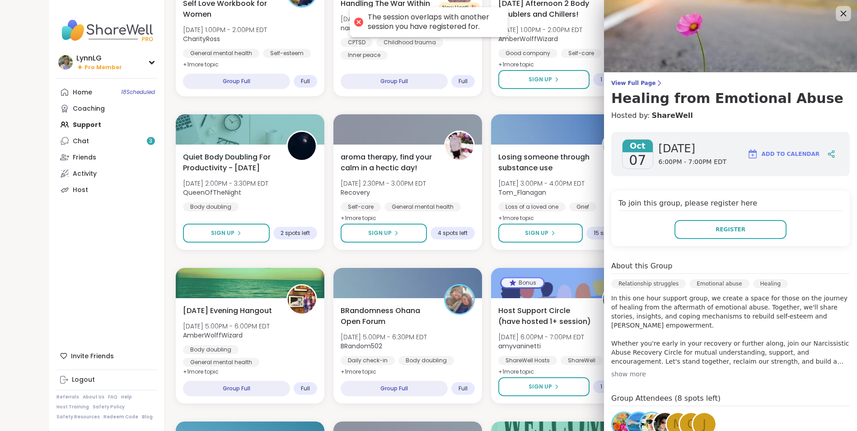
click at [840, 14] on icon at bounding box center [843, 14] width 6 height 6
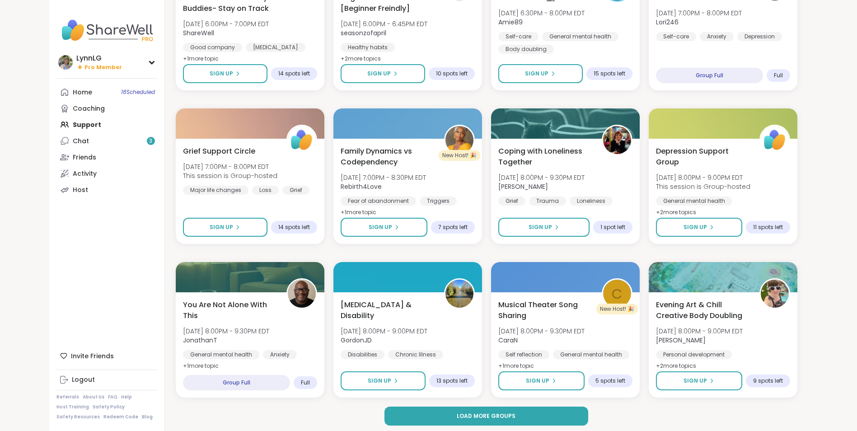
scroll to position [1098, 0]
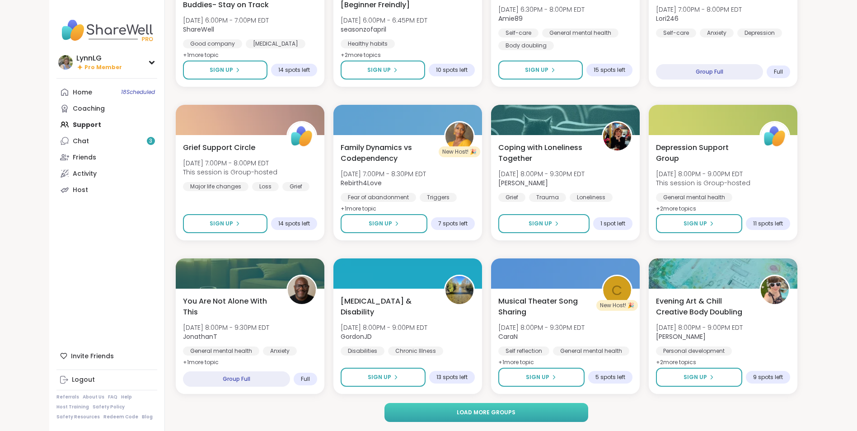
click at [492, 410] on span "Load more groups" at bounding box center [486, 412] width 59 height 8
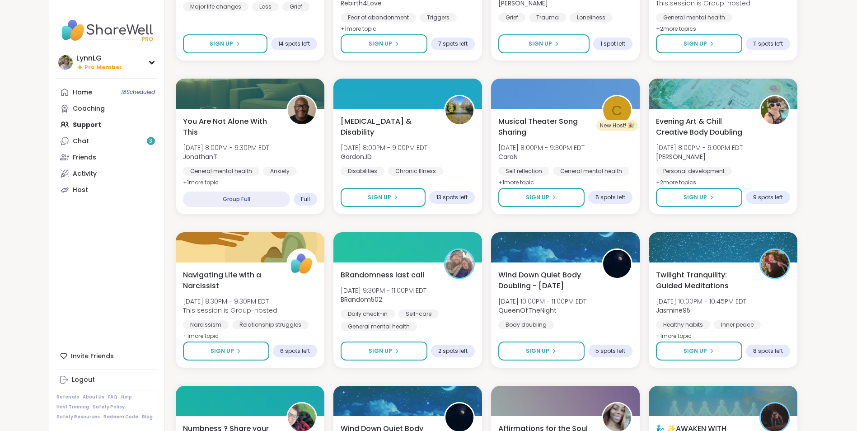
scroll to position [1278, 0]
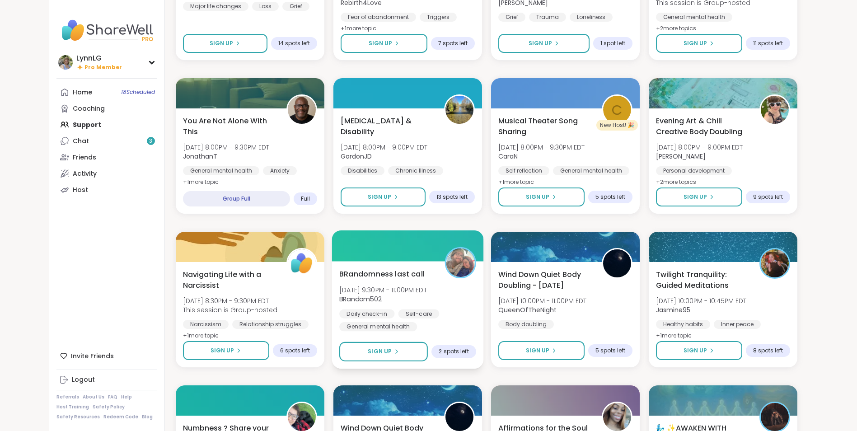
click at [458, 309] on div "Daily check-in Self-care General mental health" at bounding box center [407, 320] width 137 height 22
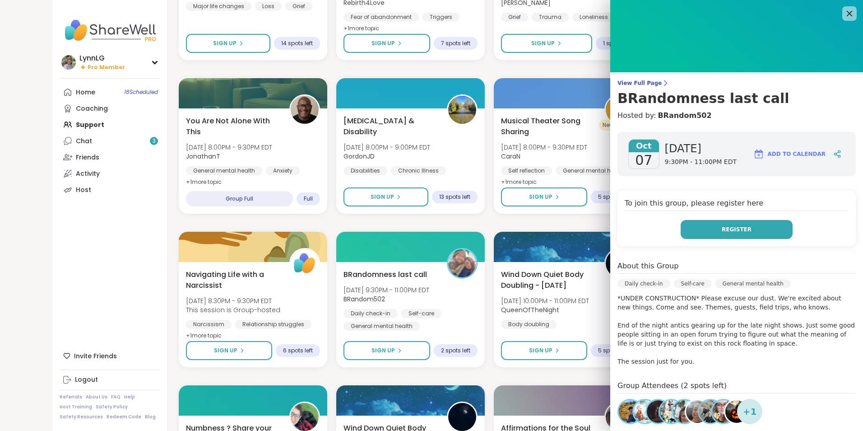
click at [703, 233] on button "Register" at bounding box center [737, 229] width 112 height 19
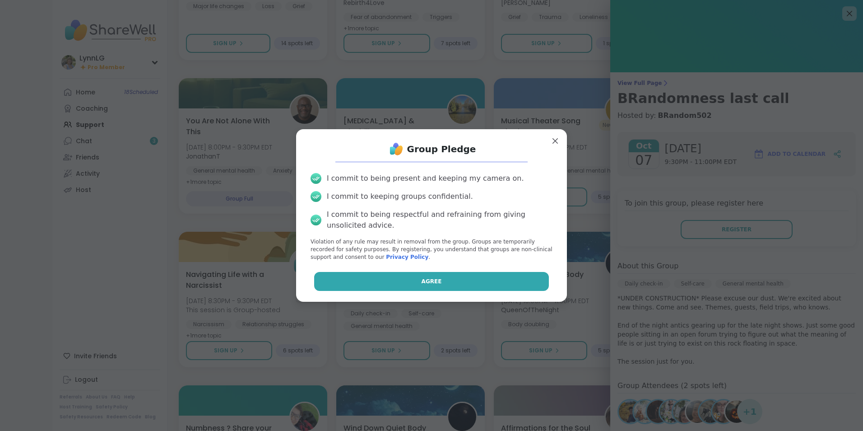
click at [407, 280] on button "Agree" at bounding box center [431, 281] width 235 height 19
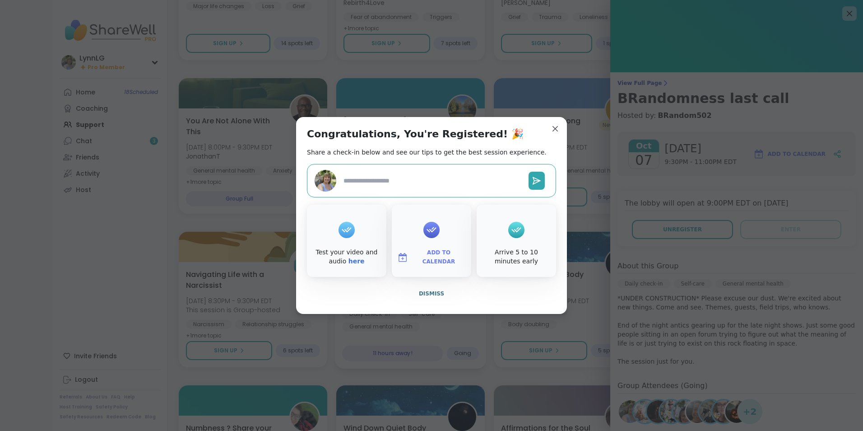
click at [422, 289] on span "Dismiss" at bounding box center [431, 293] width 25 height 8
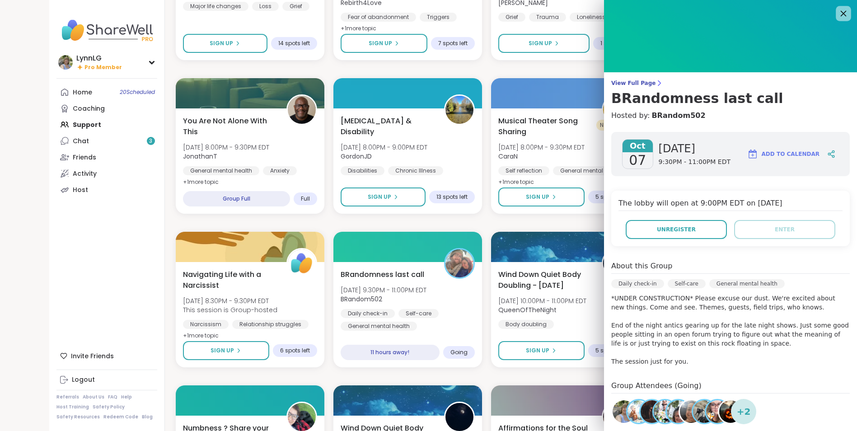
click at [840, 14] on icon at bounding box center [843, 14] width 6 height 6
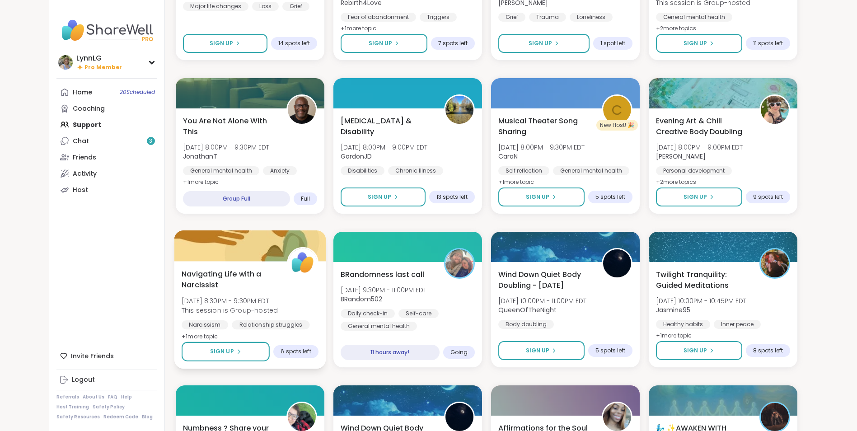
click at [273, 283] on span "Navigating Life with a Narcissist" at bounding box center [229, 279] width 95 height 22
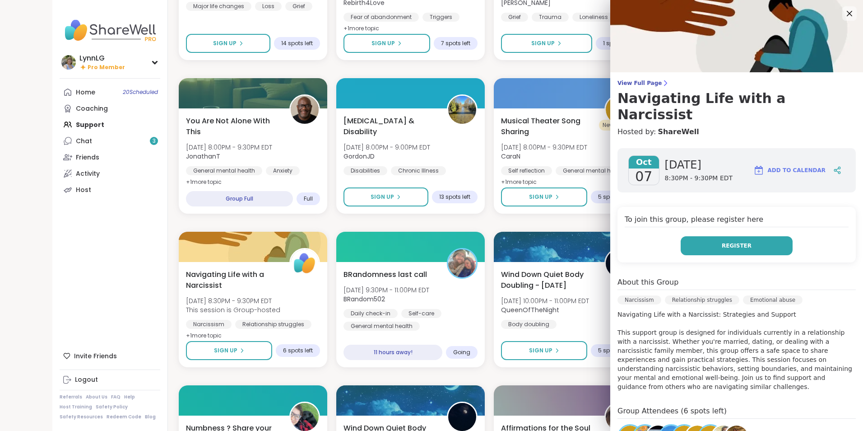
click at [727, 242] on span "Register" at bounding box center [737, 246] width 30 height 8
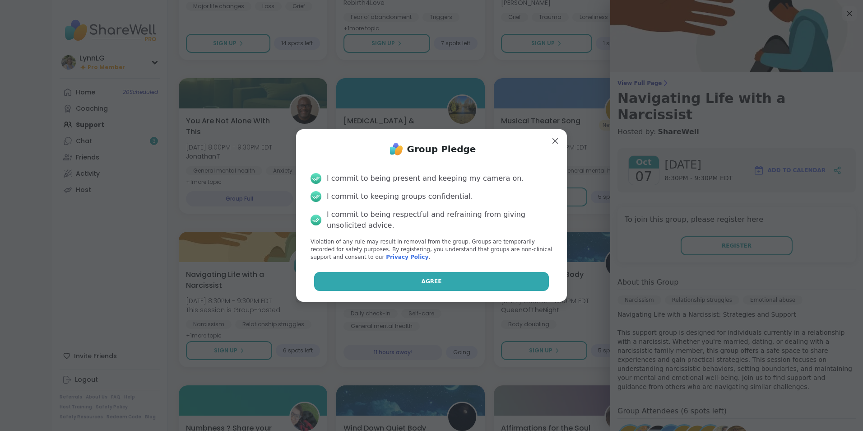
click at [405, 281] on button "Agree" at bounding box center [431, 281] width 235 height 19
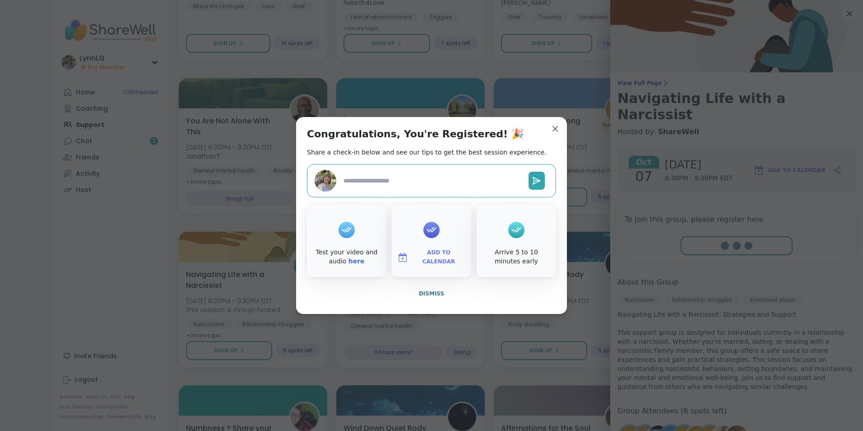
type textarea "*"
click at [430, 294] on span "Dismiss" at bounding box center [431, 293] width 25 height 6
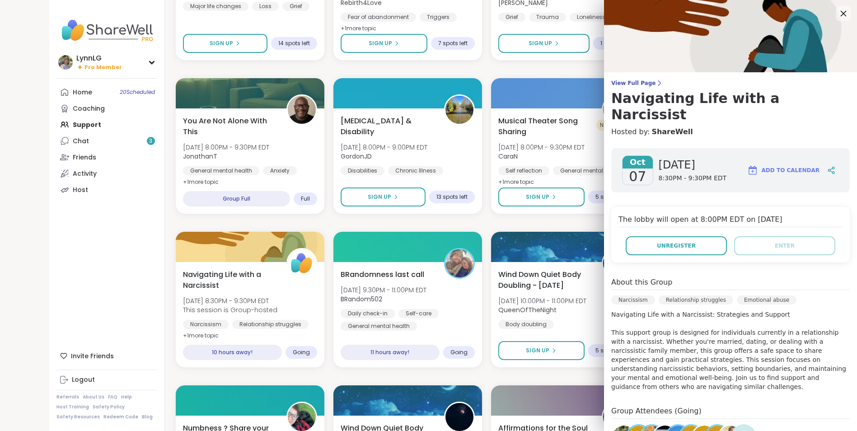
click at [837, 15] on icon at bounding box center [842, 13] width 11 height 11
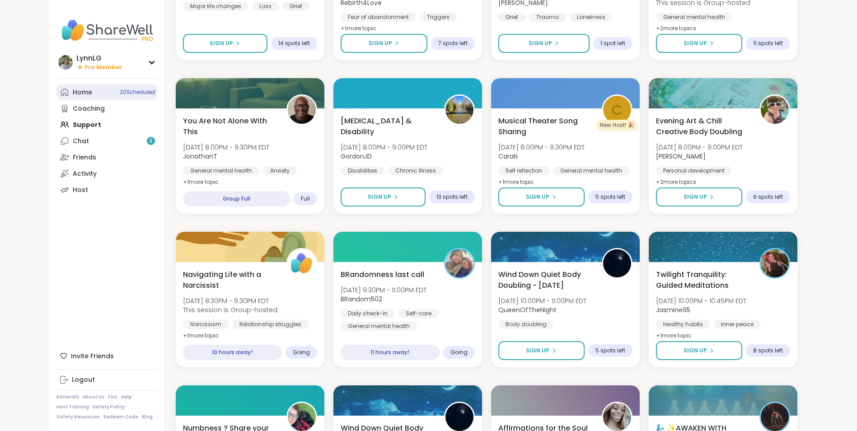
click at [127, 96] on link "Home 20 Scheduled" at bounding box center [106, 92] width 101 height 16
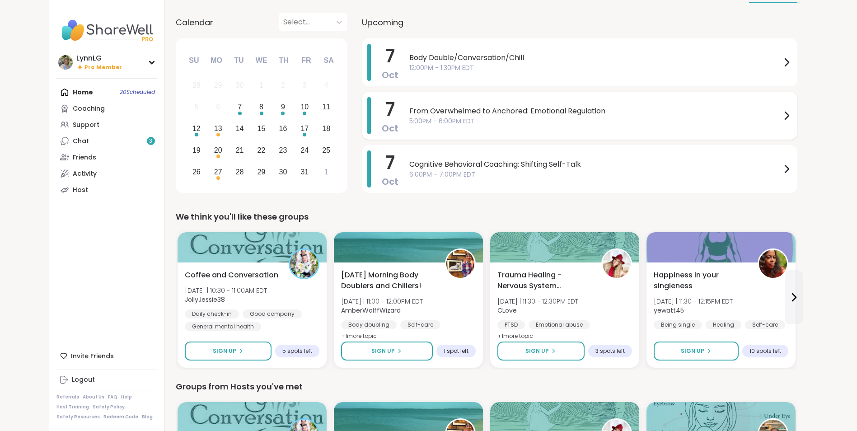
scroll to position [45, 0]
click at [624, 123] on span "5:00PM - 6:00PM EDT" at bounding box center [595, 120] width 372 height 9
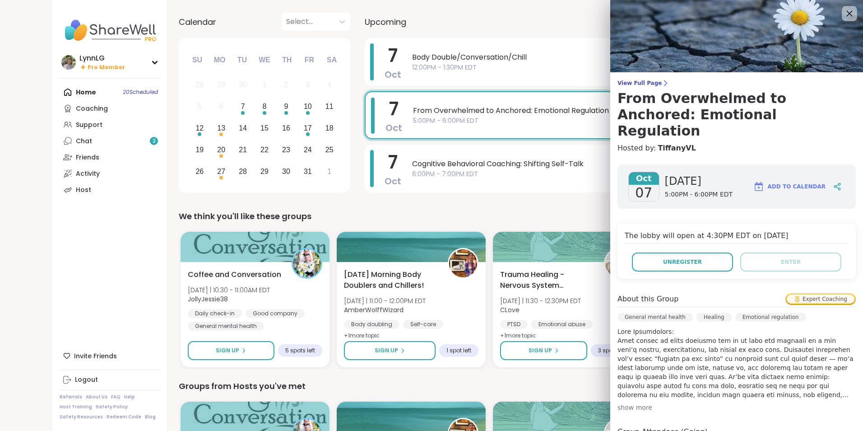
click at [844, 10] on icon at bounding box center [849, 13] width 11 height 11
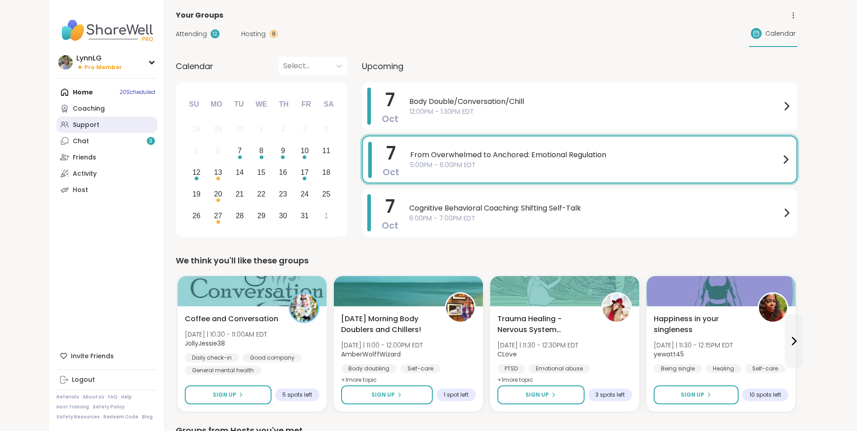
scroll to position [0, 0]
click at [106, 123] on link "Support" at bounding box center [106, 125] width 101 height 16
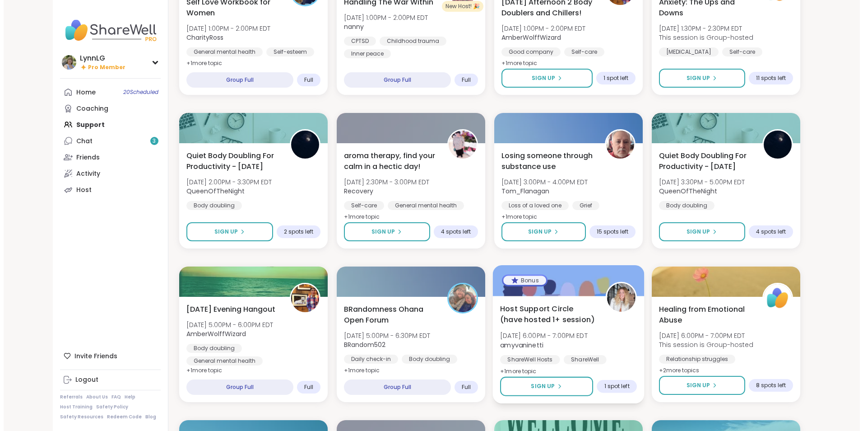
scroll to position [630, 0]
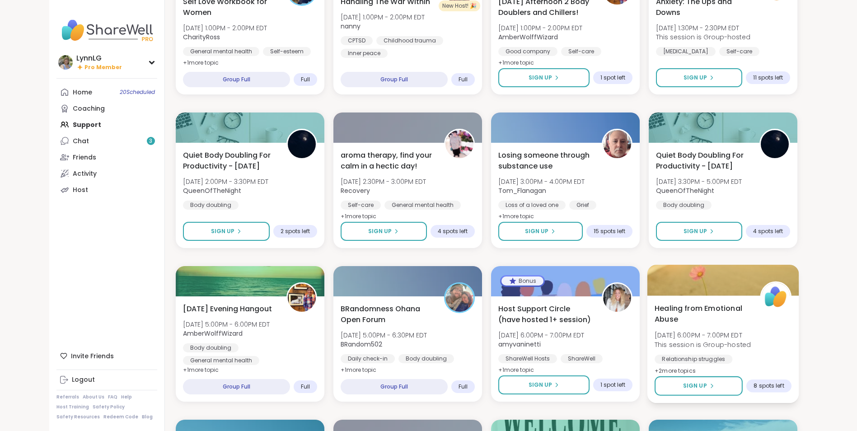
click at [777, 338] on div "Healing from Emotional Abuse Tue, Oct 07 | 6:00PM - 7:00PM EDT This session is …" at bounding box center [722, 340] width 137 height 74
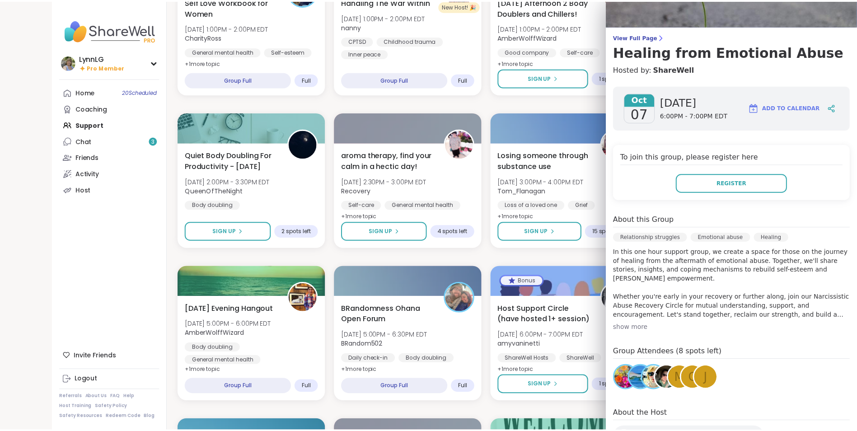
scroll to position [46, 0]
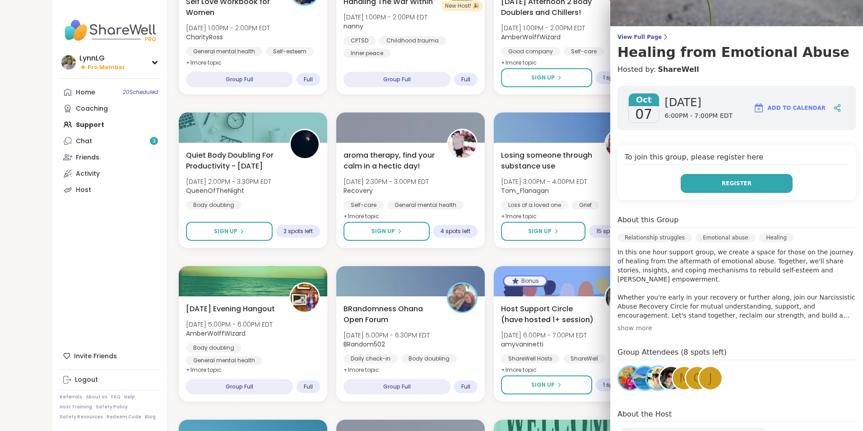
click at [714, 181] on button "Register" at bounding box center [737, 183] width 112 height 19
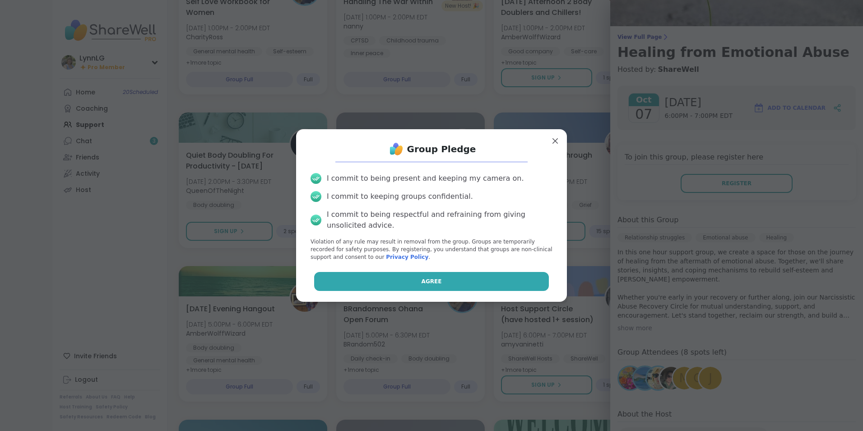
click at [415, 285] on button "Agree" at bounding box center [431, 281] width 235 height 19
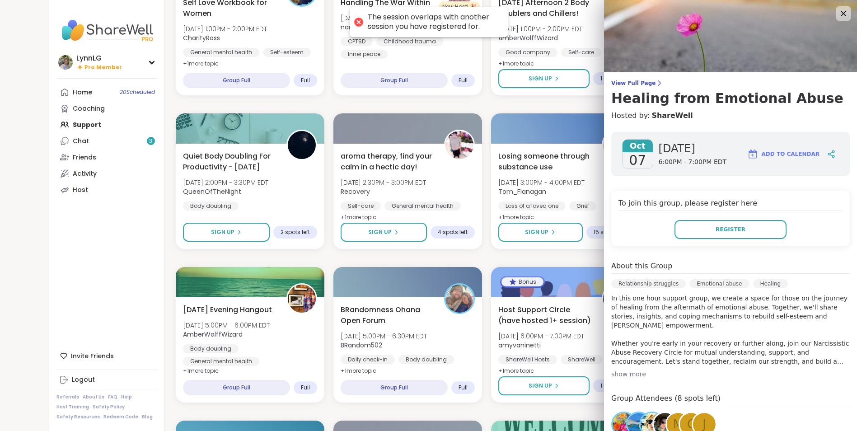
scroll to position [628, 0]
click at [837, 11] on icon at bounding box center [842, 13] width 11 height 11
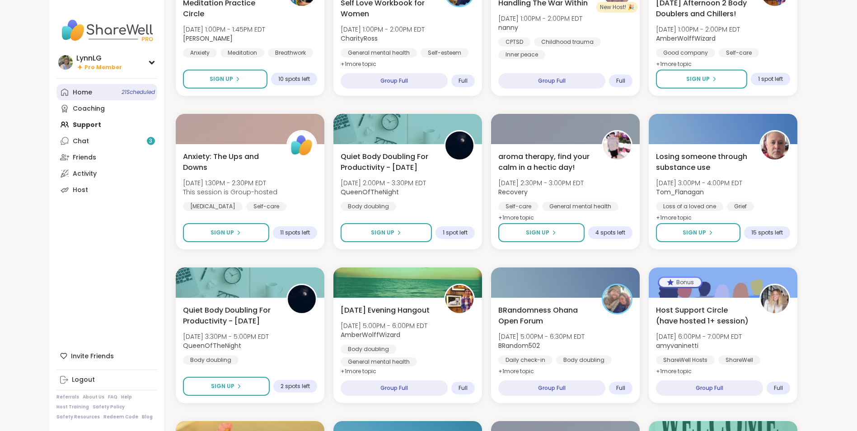
click at [130, 91] on span "21 Scheduled" at bounding box center [137, 92] width 33 height 7
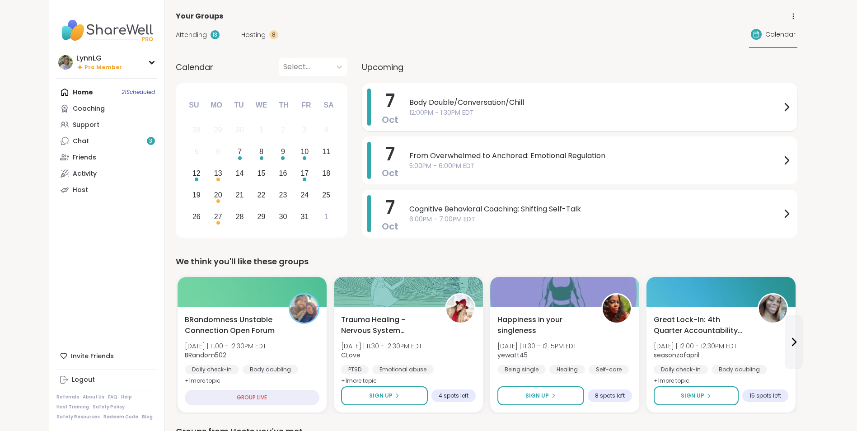
click at [553, 104] on span "Body Double/Conversation/Chill" at bounding box center [595, 102] width 372 height 11
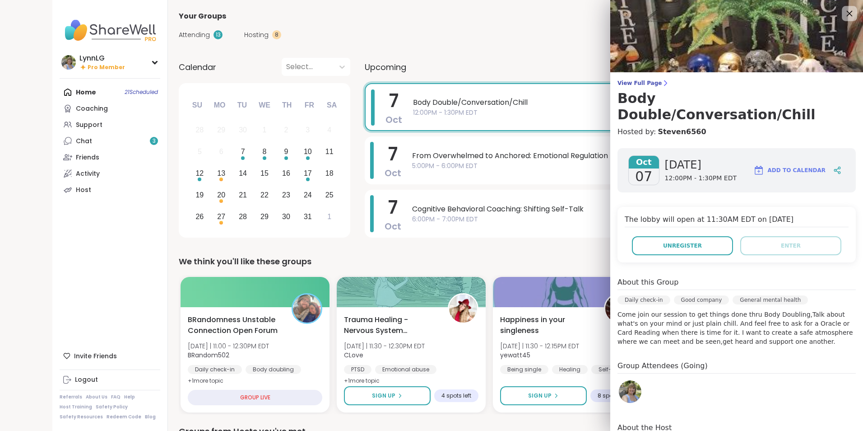
click at [844, 17] on icon at bounding box center [849, 13] width 11 height 11
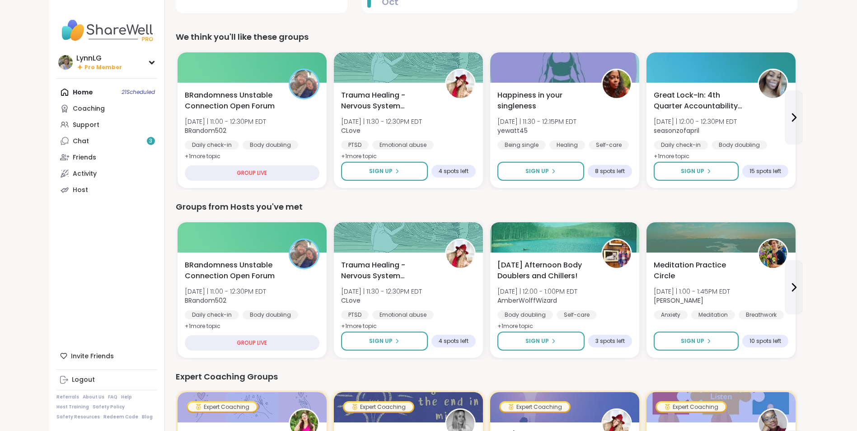
scroll to position [225, 0]
click at [300, 310] on div "Daily check-in Body doubling Good company" at bounding box center [251, 321] width 137 height 22
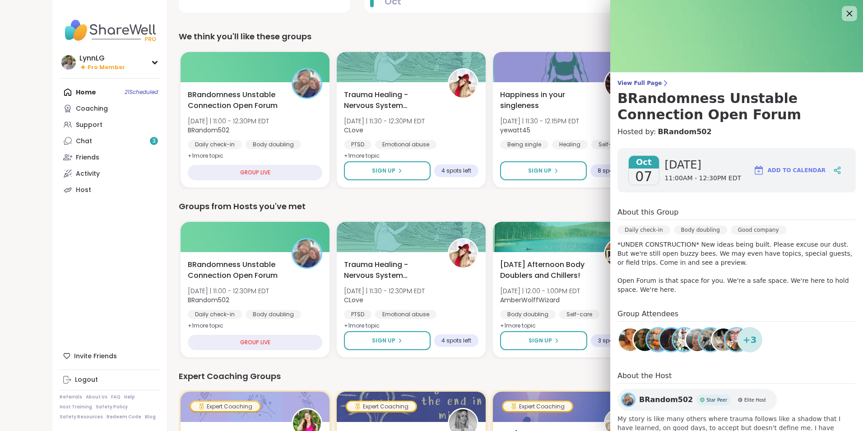
click at [844, 11] on icon at bounding box center [849, 13] width 11 height 11
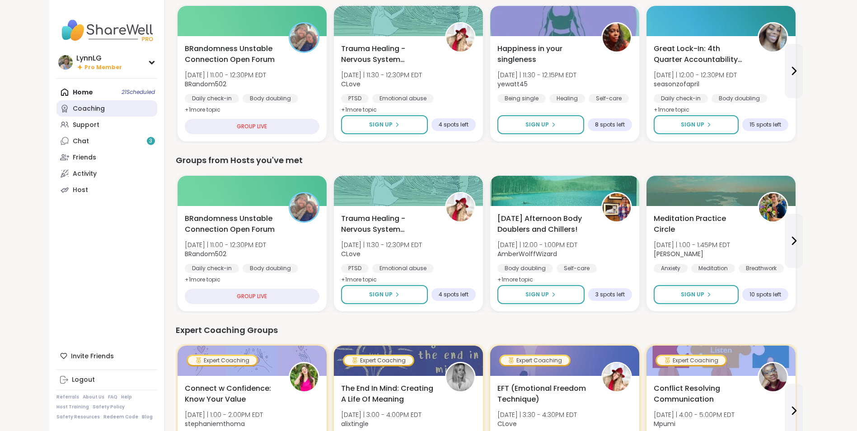
scroll to position [270, 0]
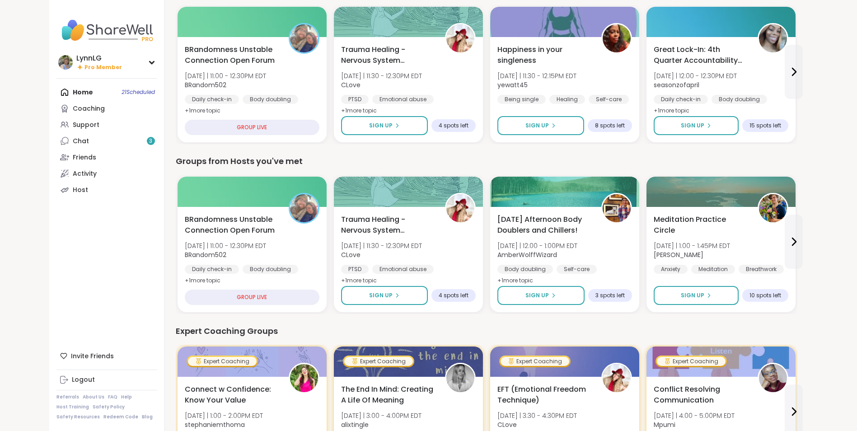
click at [80, 93] on div "Home 21 Scheduled Coaching Support Chat 3 Friends Activity Host" at bounding box center [106, 141] width 101 height 114
click at [131, 85] on div "Home 21 Scheduled Coaching Support Chat 3 Friends Activity Host" at bounding box center [106, 141] width 101 height 114
click at [131, 90] on div "Home 21 Scheduled Coaching Support Chat 3 Friends Activity Host" at bounding box center [106, 141] width 101 height 114
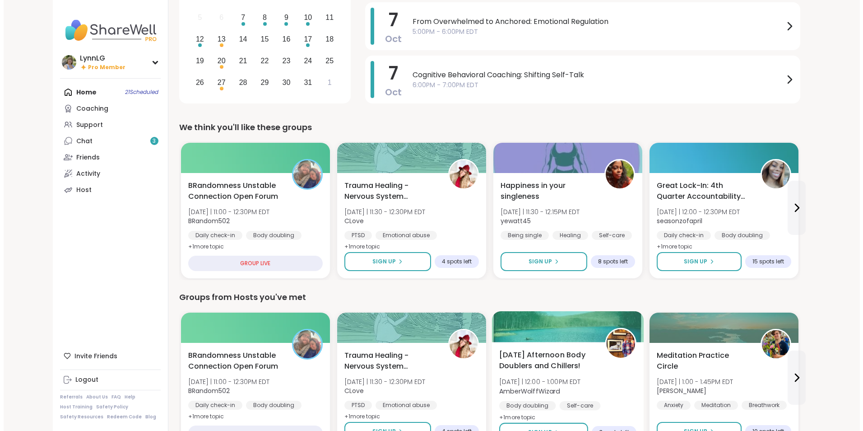
scroll to position [135, 0]
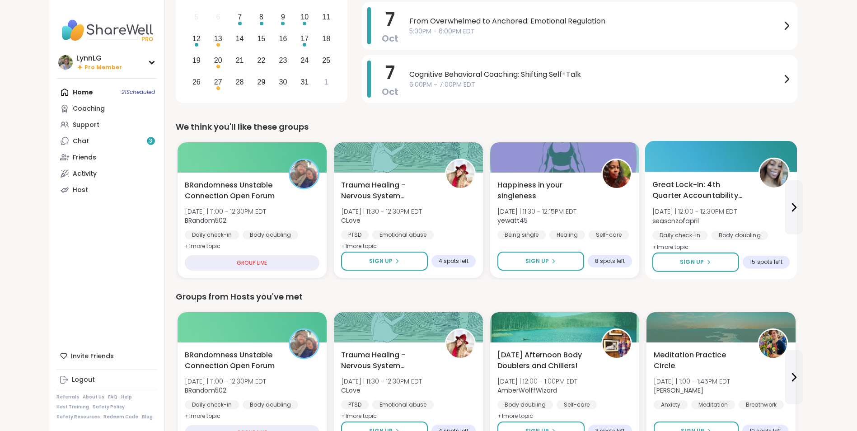
click at [761, 205] on div "Great Lock-In: 4th Quarter Accountability Partner Tue 10/7 | 12:00 - 12:30PM ED…" at bounding box center [720, 216] width 137 height 74
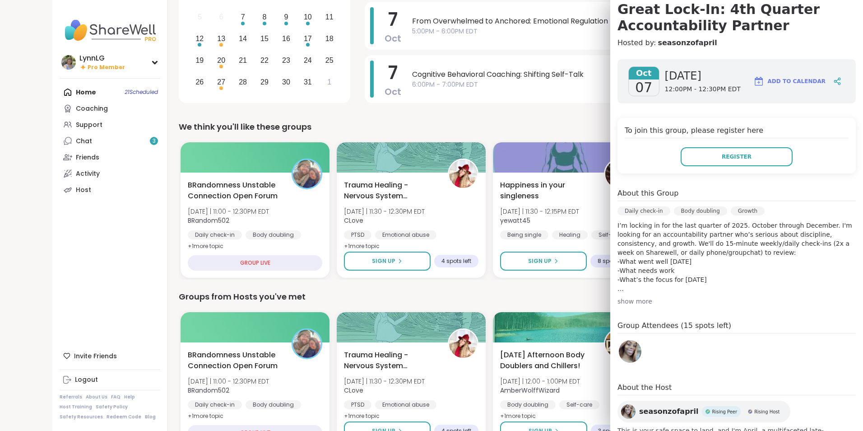
scroll to position [90, 0]
click at [625, 350] on img at bounding box center [630, 350] width 23 height 23
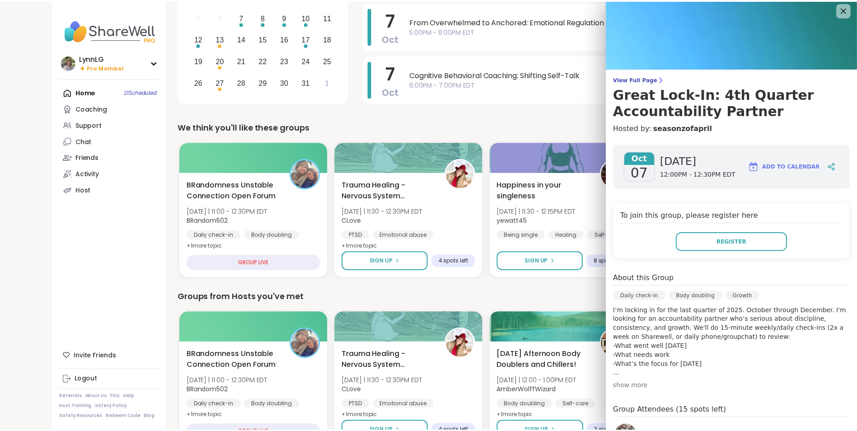
scroll to position [0, 0]
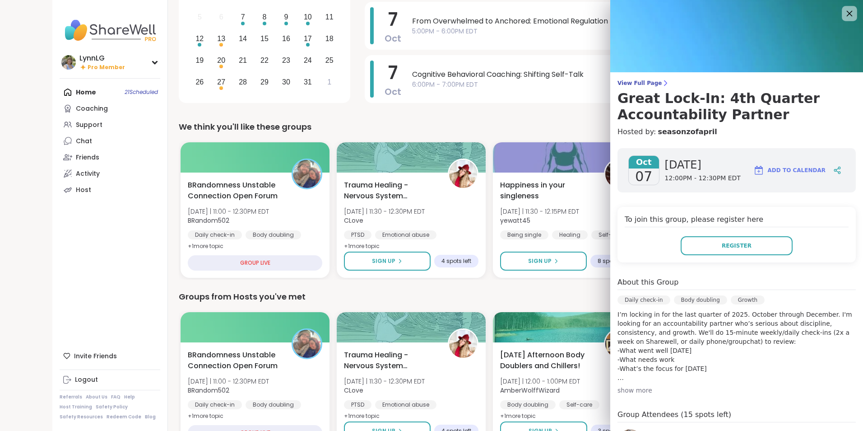
click at [844, 12] on icon at bounding box center [849, 13] width 11 height 11
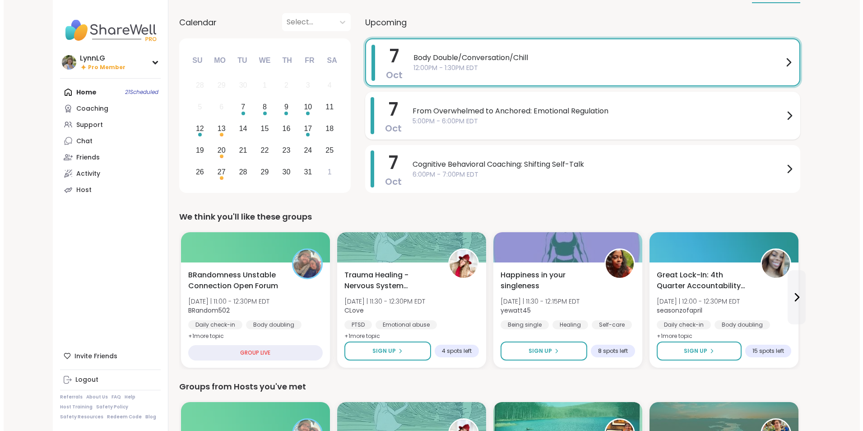
scroll to position [44, 0]
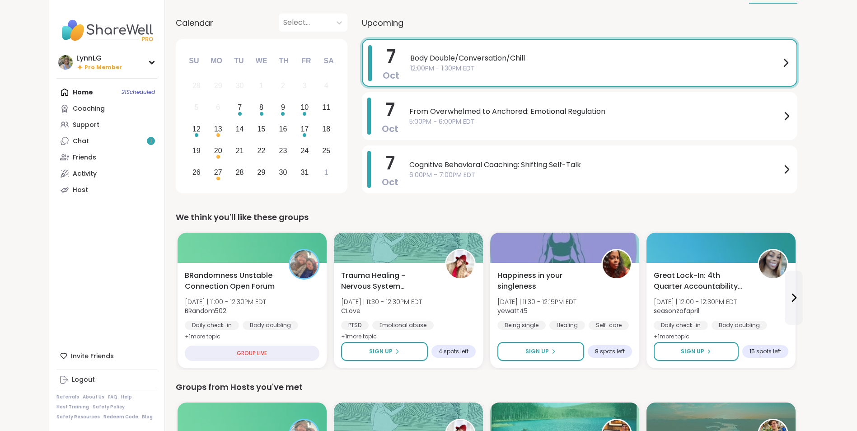
click at [571, 59] on span "Body Double/Conversation/Chill" at bounding box center [595, 58] width 370 height 11
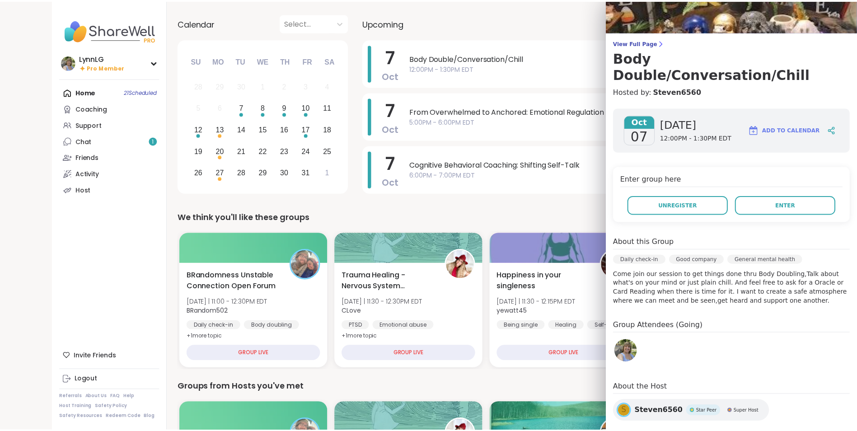
scroll to position [0, 0]
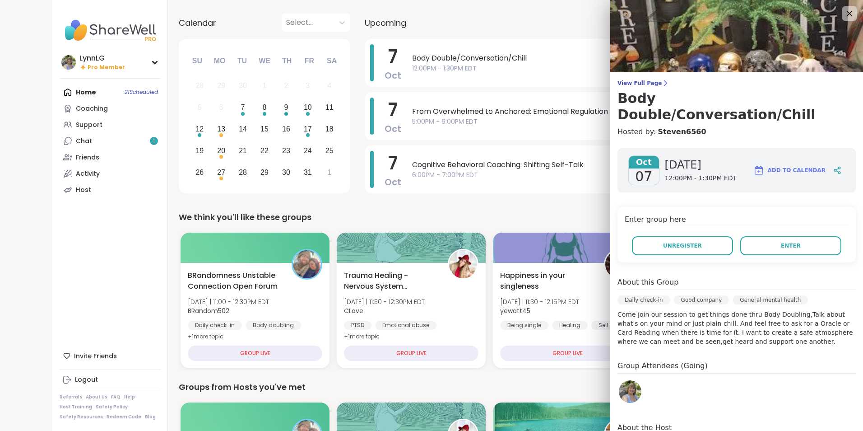
click at [844, 11] on icon at bounding box center [849, 13] width 11 height 11
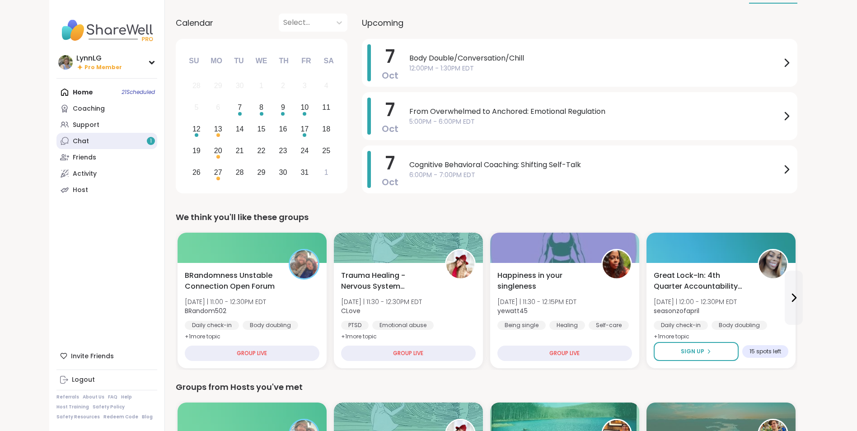
click at [79, 140] on div "Chat 1" at bounding box center [81, 141] width 16 height 9
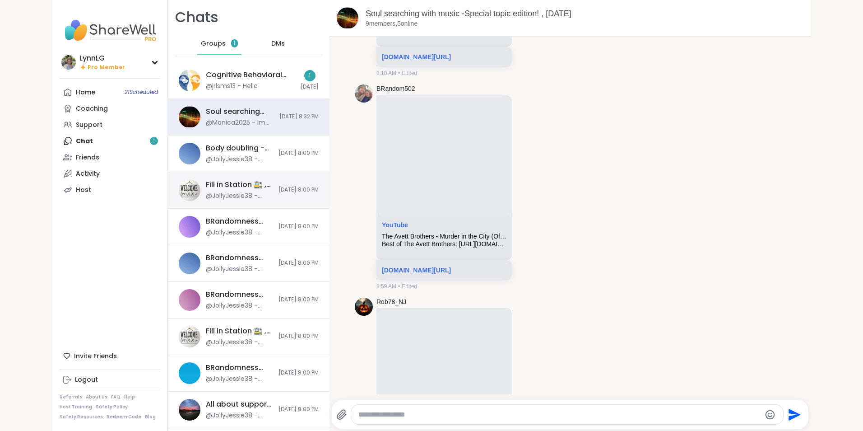
scroll to position [7263, 0]
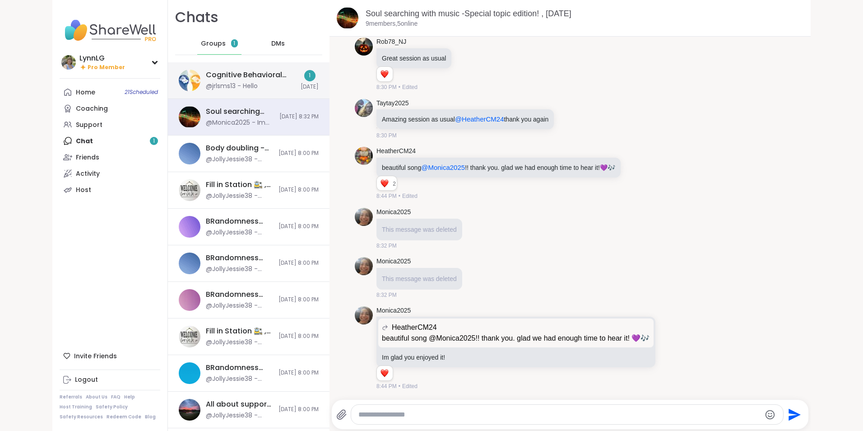
click at [266, 83] on div "Cognitive Behavioral Coaching: Shifting Self-Talk, Oct 07 @jrlsms13 - Hello" at bounding box center [250, 80] width 89 height 21
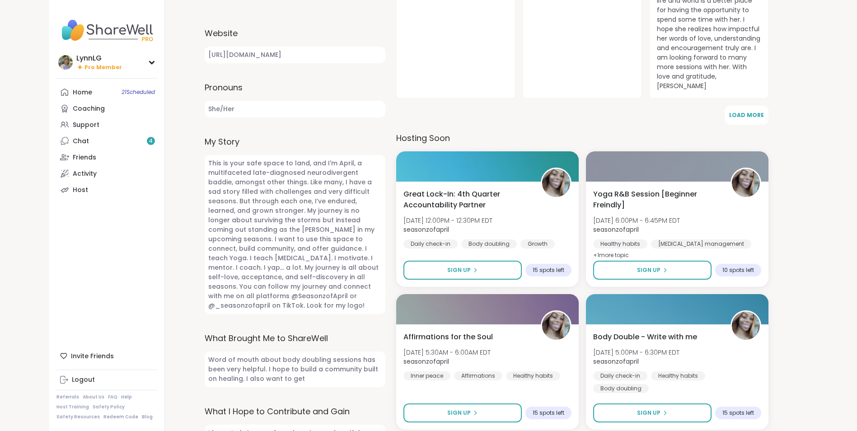
scroll to position [360, 0]
click at [77, 137] on div "Chat 4" at bounding box center [81, 141] width 16 height 9
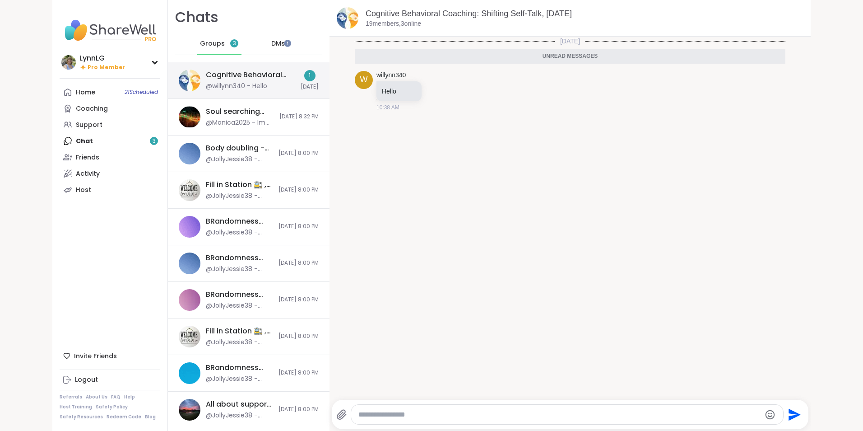
click at [249, 70] on div "Cognitive Behavioral Coaching: Shifting Self-Talk, Oct 07" at bounding box center [250, 75] width 89 height 10
click at [270, 84] on div "Cognitive Behavioral Coaching: Shifting Self-Talk, Oct 07 @willynn340 - Hello" at bounding box center [250, 80] width 89 height 21
click at [199, 37] on div "Groups 3" at bounding box center [219, 44] width 44 height 22
click at [221, 70] on div "Cognitive Behavioral Coaching: Shifting Self-Talk, Oct 07" at bounding box center [250, 75] width 89 height 10
click at [386, 75] on link "willynn340" at bounding box center [391, 75] width 29 height 9
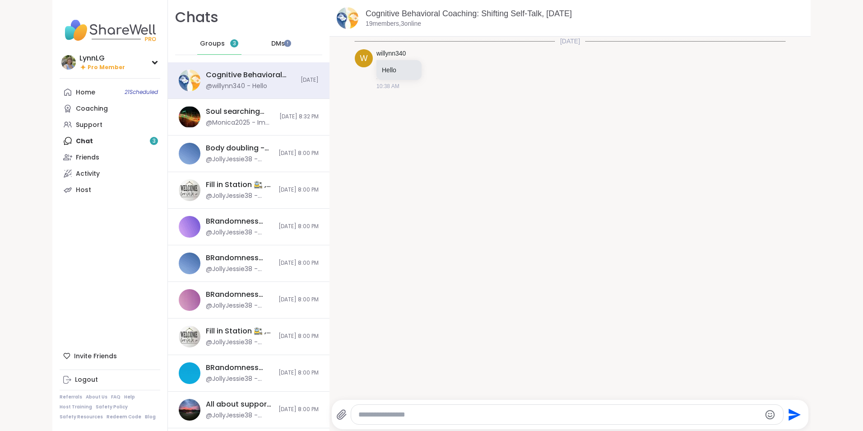
click at [634, 21] on div "Cognitive Behavioral Coaching: Shifting Self-Talk, Oct 07 19 members, 3 online" at bounding box center [585, 18] width 438 height 20
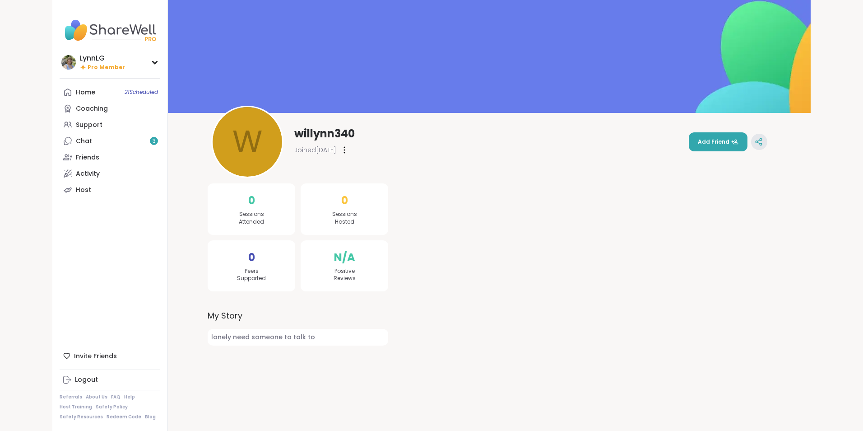
click at [755, 139] on icon at bounding box center [759, 142] width 8 height 8
click at [345, 152] on icon at bounding box center [345, 149] width 2 height 7
click at [375, 175] on div "Flag Member" at bounding box center [394, 173] width 101 height 20
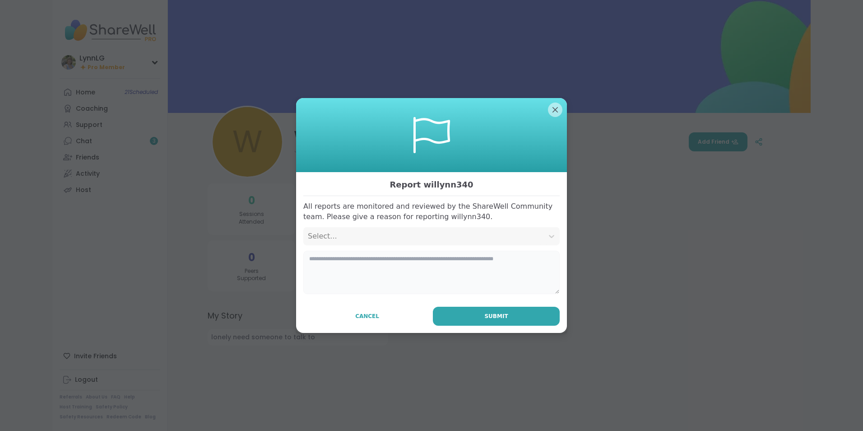
click at [458, 260] on textarea at bounding box center [431, 272] width 257 height 43
click at [548, 234] on icon at bounding box center [551, 236] width 9 height 9
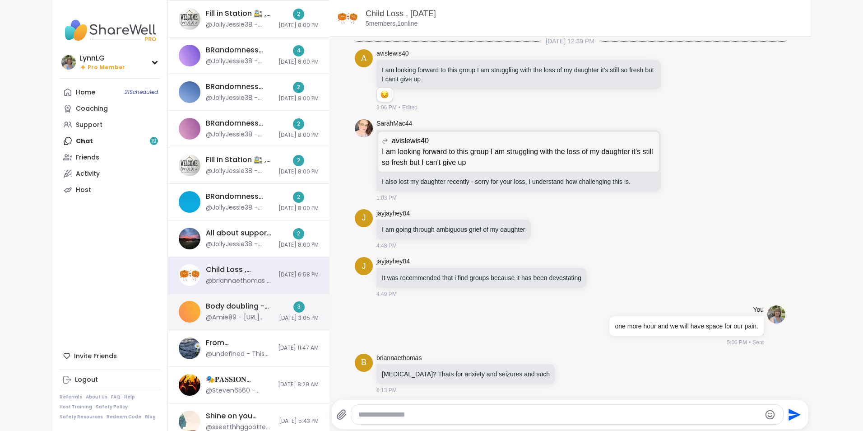
click at [251, 306] on div "Body doubling - admin, Oct 06" at bounding box center [240, 306] width 68 height 10
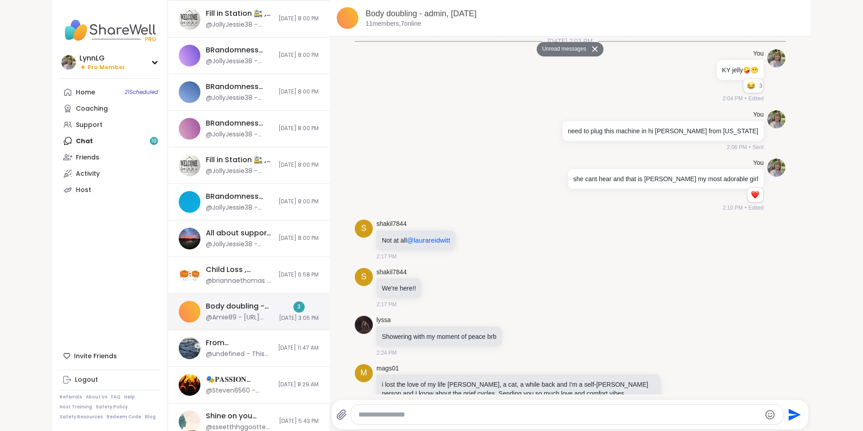
scroll to position [1527, 0]
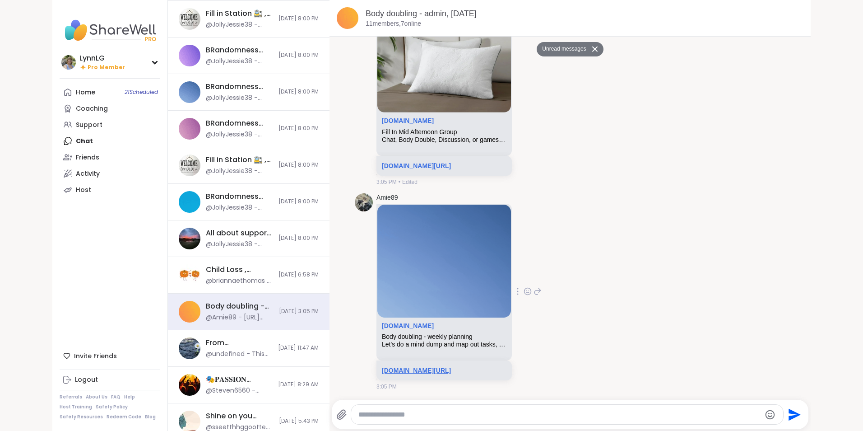
click at [451, 370] on link "sharewellnow.com/session/313b115b-a7f5-4626-b500-d1fd5c9a2cc6" at bounding box center [416, 370] width 69 height 7
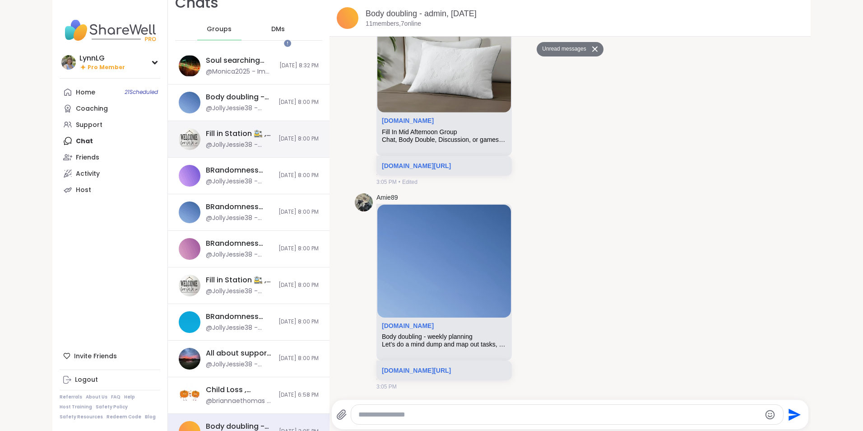
scroll to position [0, 0]
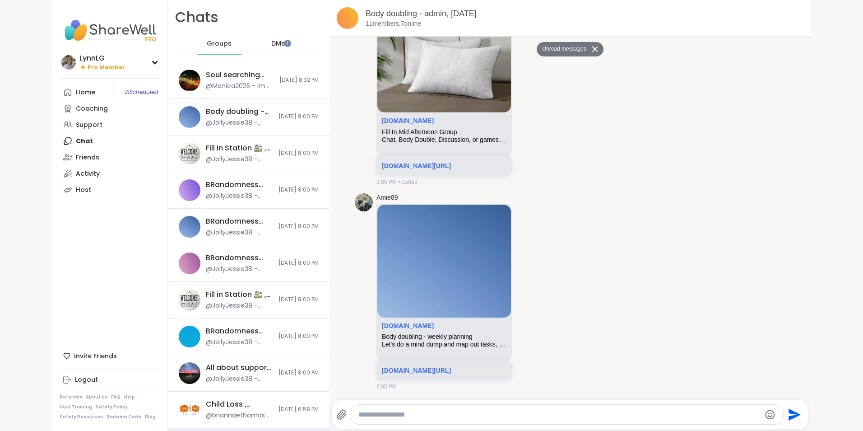
click at [271, 43] on span "DMs" at bounding box center [278, 43] width 14 height 9
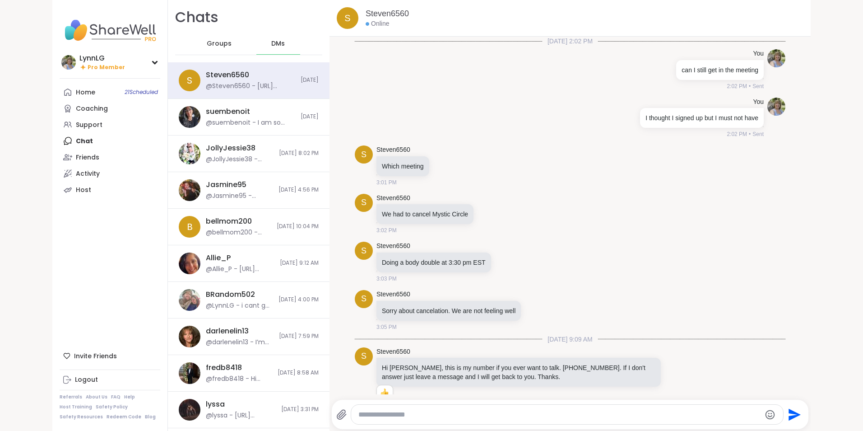
scroll to position [1450, 0]
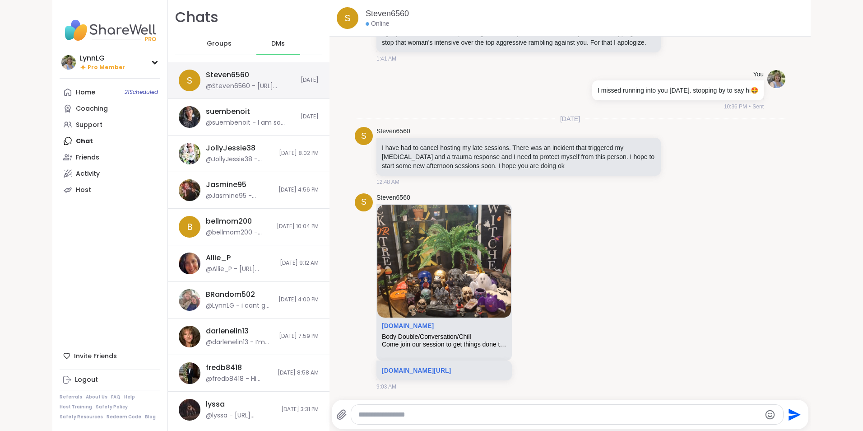
click at [255, 78] on div "Steven6560 @Steven6560 - https://sharewellnow.com/session/aa991062-b9e1-4a4f-89…" at bounding box center [250, 80] width 89 height 21
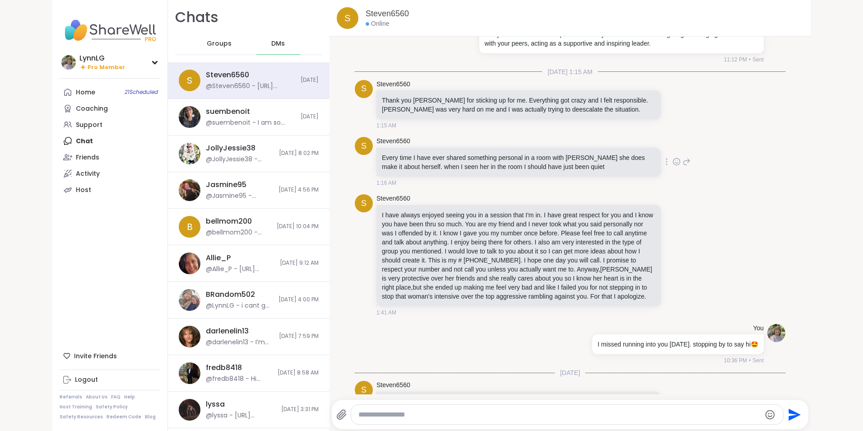
scroll to position [1179, 0]
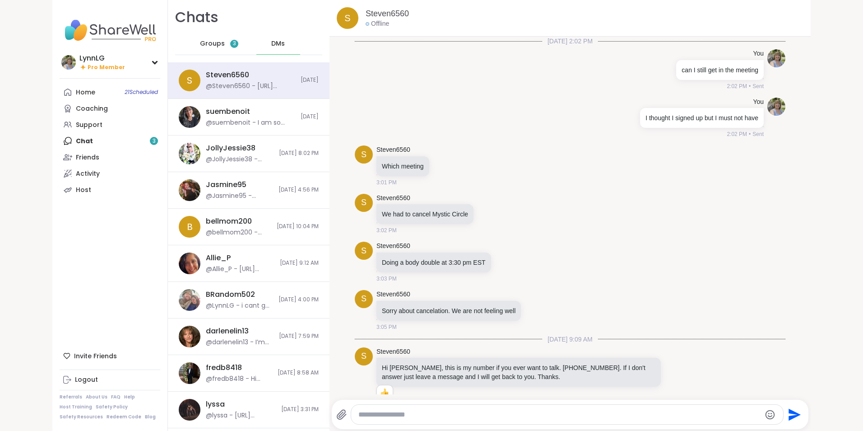
scroll to position [1471, 0]
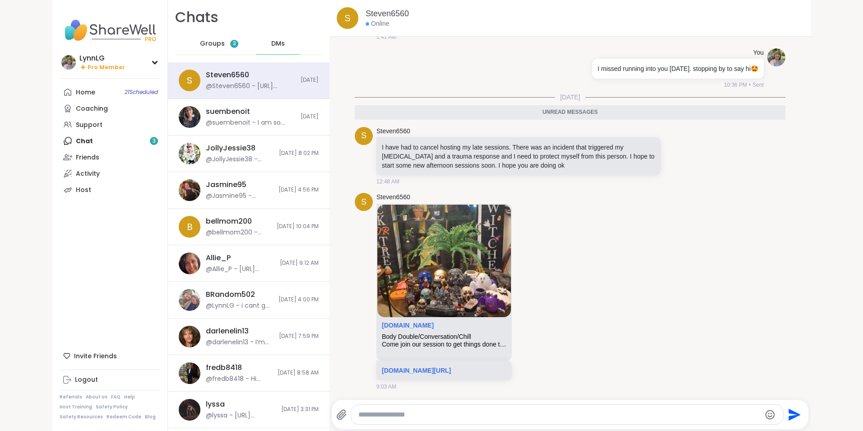
click at [201, 45] on span "Groups" at bounding box center [212, 43] width 25 height 9
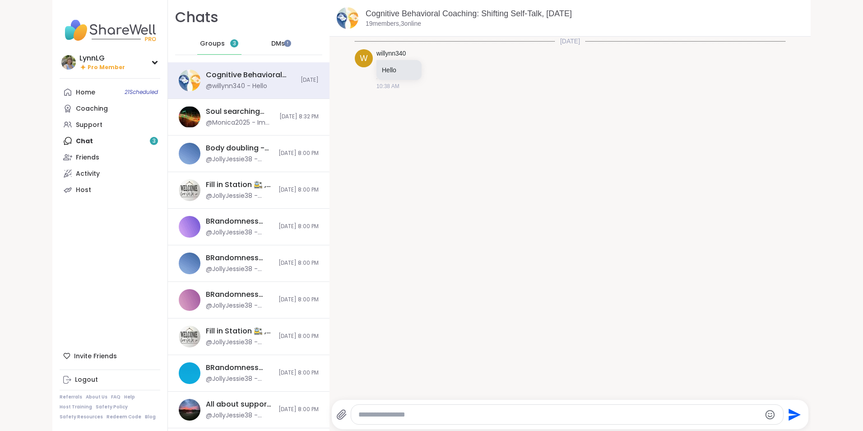
click at [110, 141] on div "Home 21 Scheduled Coaching Support Chat 3 Friends Activity Host" at bounding box center [110, 141] width 101 height 114
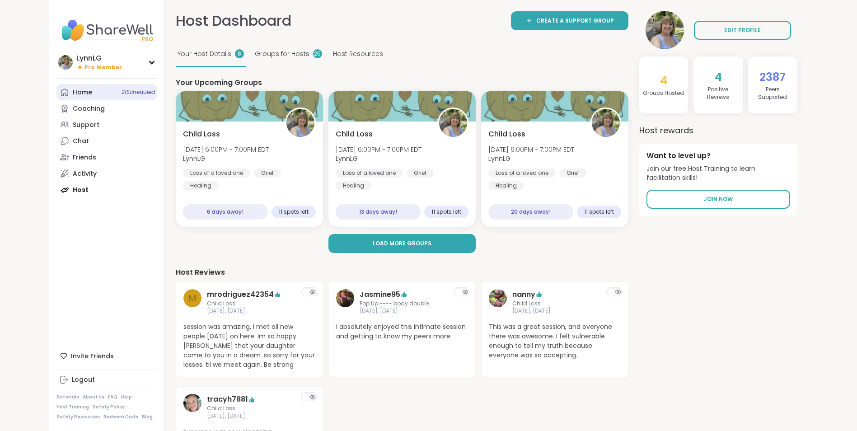
click at [104, 89] on link "Home 21 Scheduled" at bounding box center [106, 92] width 101 height 16
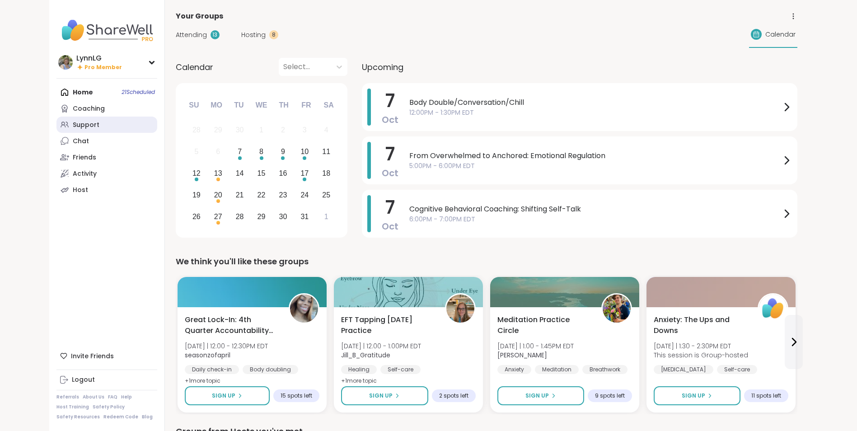
click at [80, 121] on div "Support" at bounding box center [86, 125] width 27 height 9
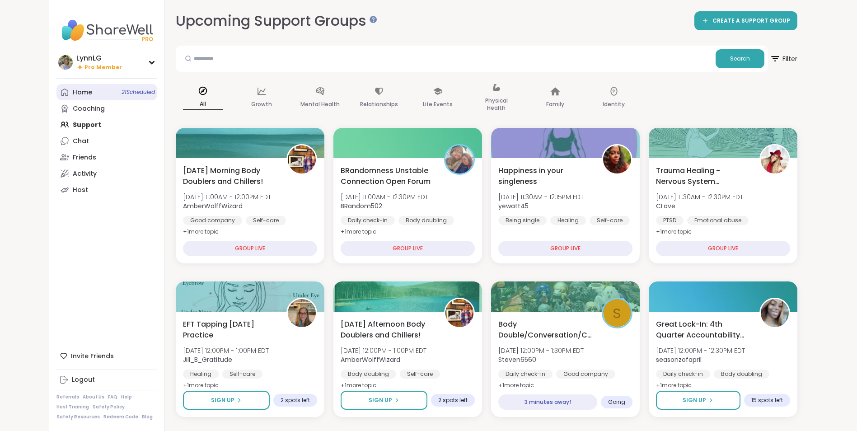
click at [132, 92] on span "21 Scheduled" at bounding box center [137, 92] width 33 height 7
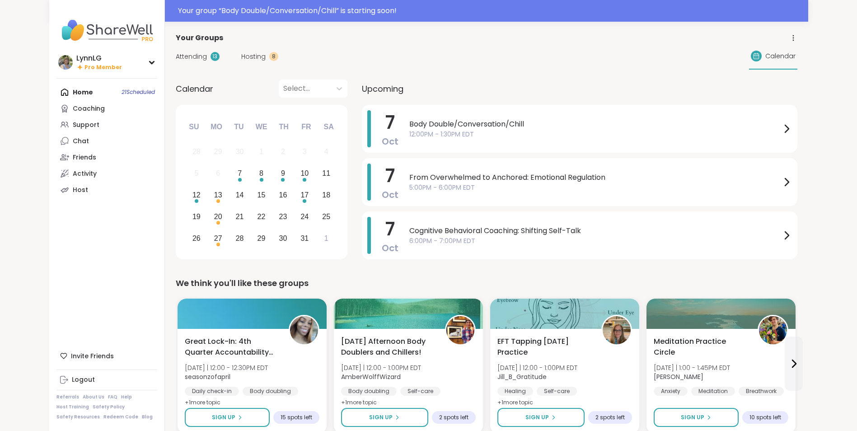
click at [572, 119] on span "Body Double/Conversation/Chill" at bounding box center [595, 124] width 372 height 11
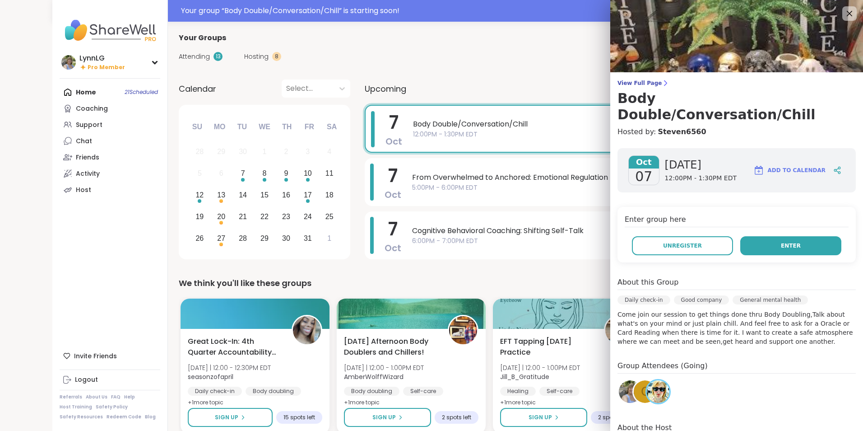
click at [781, 242] on span "Enter" at bounding box center [791, 246] width 20 height 8
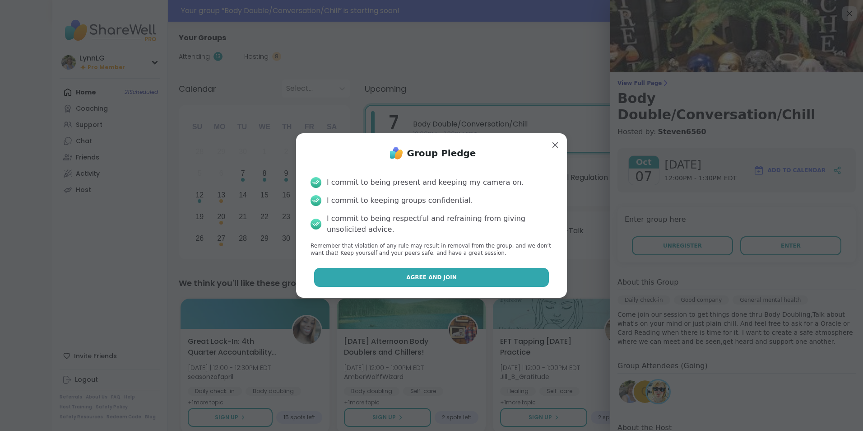
click at [417, 279] on span "Agree and Join" at bounding box center [431, 277] width 51 height 8
